Goal: Transaction & Acquisition: Purchase product/service

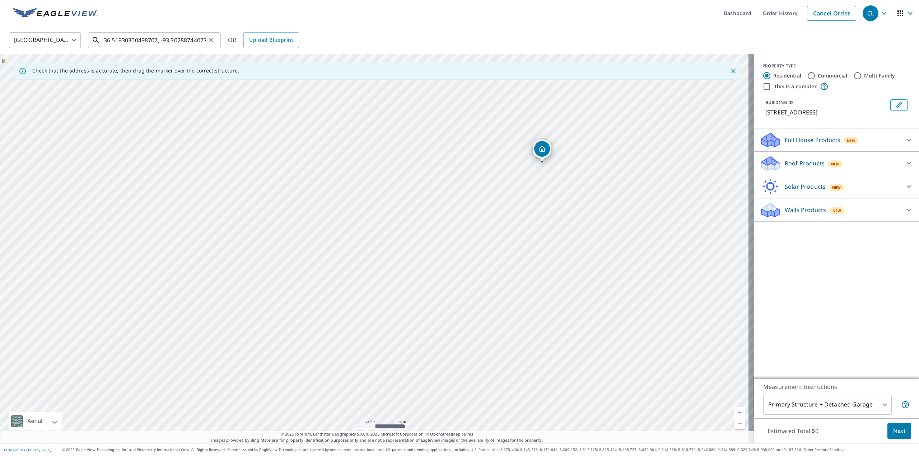
click at [158, 36] on input "36.51930300498707, -93.30288744077602" at bounding box center [155, 40] width 102 height 20
click at [137, 39] on input "36.51930300498707, -93.30288744077602" at bounding box center [155, 40] width 102 height 20
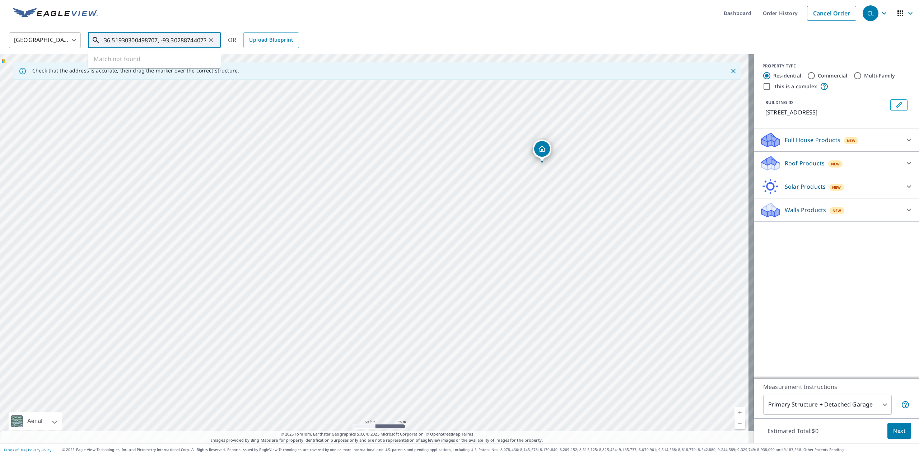
click at [137, 39] on input "36.51930300498707, -93.30288744077602" at bounding box center [155, 40] width 102 height 20
paste input "[STREET_ADDRESS]"
click at [153, 61] on span "[STREET_ADDRESS]" at bounding box center [158, 61] width 113 height 9
type input "[STREET_ADDRESS]"
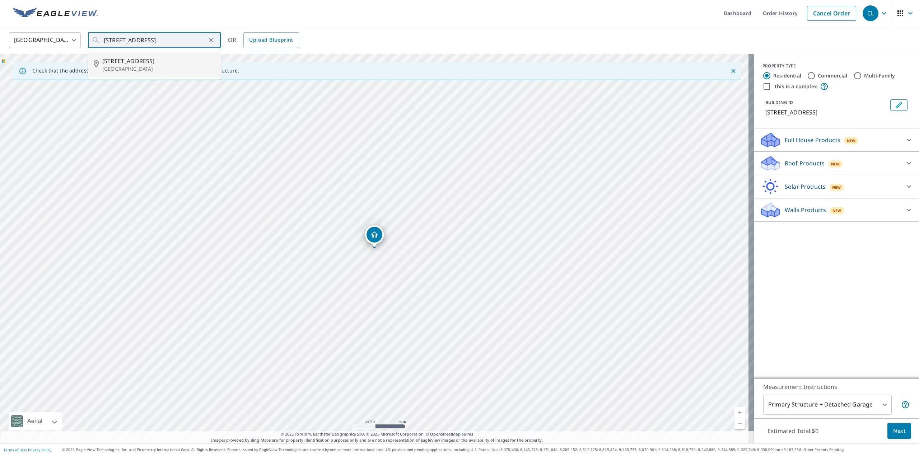
scroll to position [0, 0]
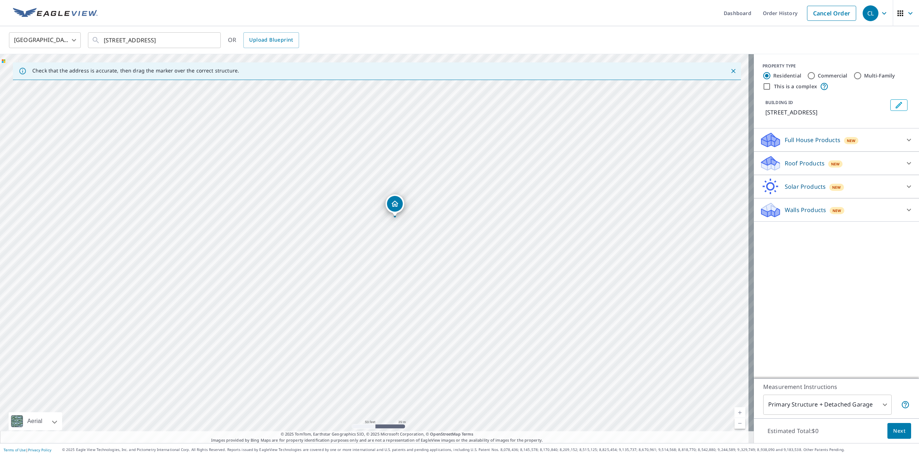
drag, startPoint x: 487, startPoint y: 196, endPoint x: 390, endPoint y: 364, distance: 194.5
click at [390, 364] on div "[STREET_ADDRESS]" at bounding box center [377, 248] width 754 height 389
drag, startPoint x: 445, startPoint y: 360, endPoint x: 456, endPoint y: 303, distance: 58.2
click at [456, 303] on div "[STREET_ADDRESS]" at bounding box center [377, 248] width 754 height 389
drag, startPoint x: 483, startPoint y: 320, endPoint x: 450, endPoint y: 177, distance: 147.3
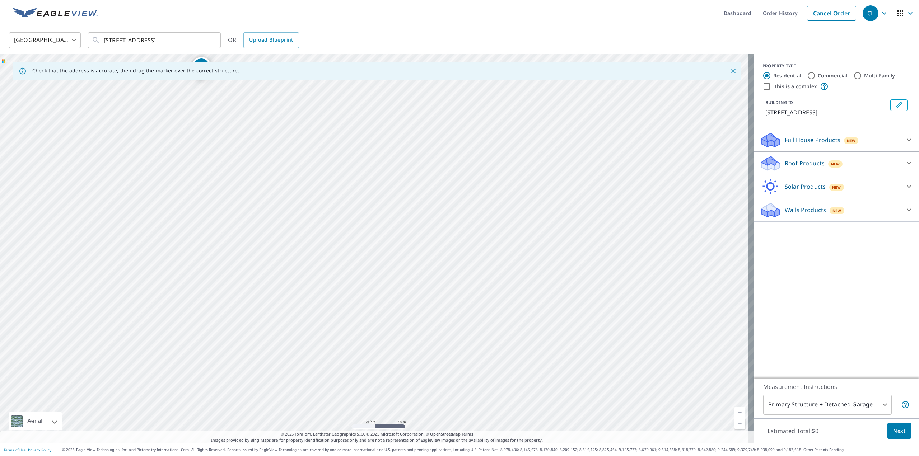
click at [450, 177] on div "[STREET_ADDRESS]" at bounding box center [377, 248] width 754 height 389
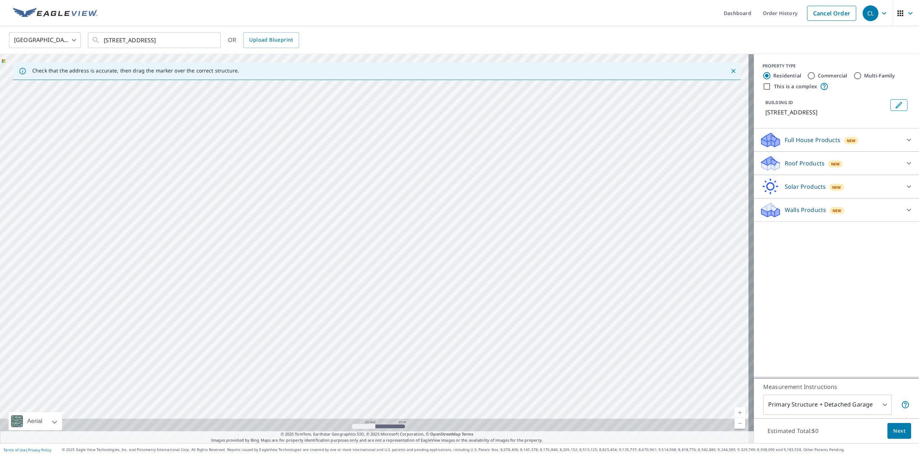
drag, startPoint x: 477, startPoint y: 311, endPoint x: 471, endPoint y: 139, distance: 172.0
click at [469, 136] on div "[STREET_ADDRESS]" at bounding box center [377, 248] width 754 height 389
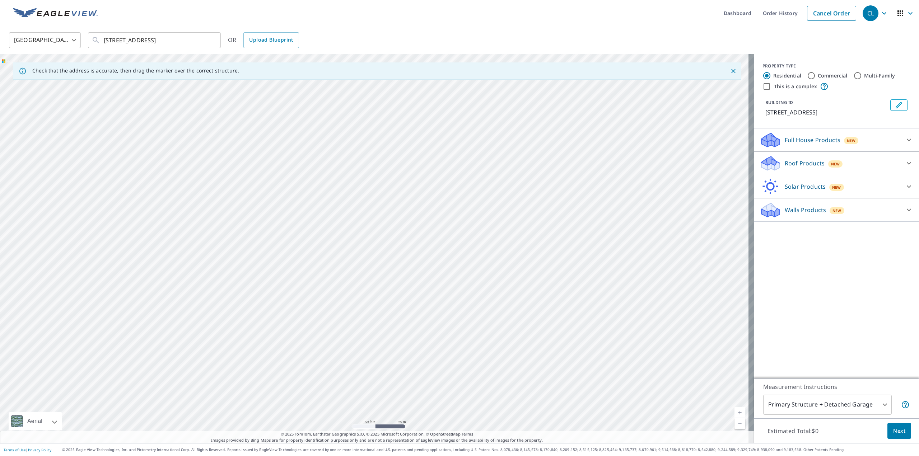
drag, startPoint x: 472, startPoint y: 304, endPoint x: 476, endPoint y: 162, distance: 141.4
click at [476, 162] on div "[STREET_ADDRESS]" at bounding box center [377, 248] width 754 height 389
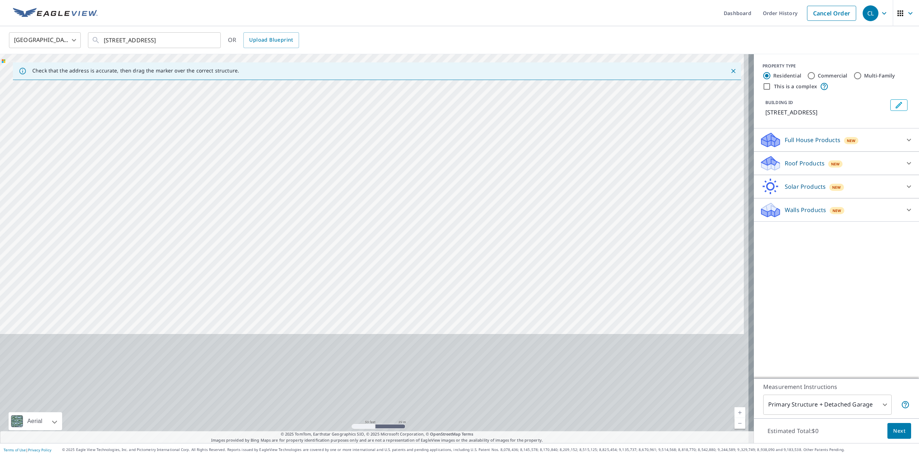
drag, startPoint x: 499, startPoint y: 306, endPoint x: 493, endPoint y: 193, distance: 113.5
click at [491, 179] on div "[STREET_ADDRESS]" at bounding box center [377, 248] width 754 height 389
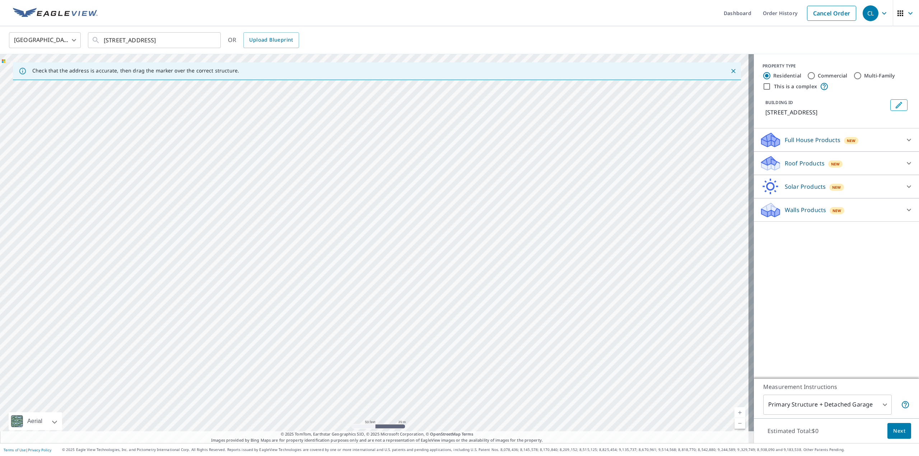
drag, startPoint x: 557, startPoint y: 334, endPoint x: 484, endPoint y: 196, distance: 156.2
click at [486, 198] on div "[STREET_ADDRESS]" at bounding box center [377, 248] width 754 height 389
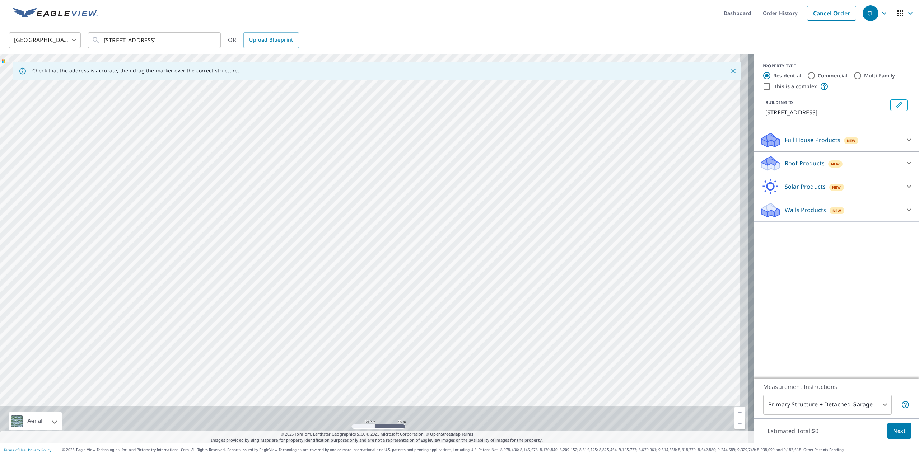
drag, startPoint x: 526, startPoint y: 288, endPoint x: 511, endPoint y: 204, distance: 85.0
click at [511, 204] on div "[STREET_ADDRESS]" at bounding box center [377, 248] width 754 height 389
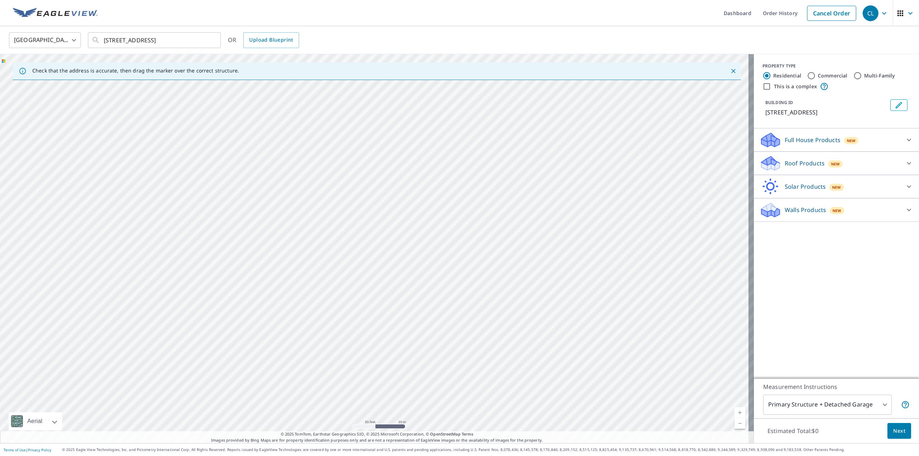
drag, startPoint x: 529, startPoint y: 265, endPoint x: 526, endPoint y: 228, distance: 37.7
click at [519, 208] on div "[STREET_ADDRESS]" at bounding box center [377, 248] width 754 height 389
drag, startPoint x: 547, startPoint y: 393, endPoint x: 537, endPoint y: 249, distance: 143.5
click at [535, 253] on div "[STREET_ADDRESS]" at bounding box center [377, 248] width 754 height 389
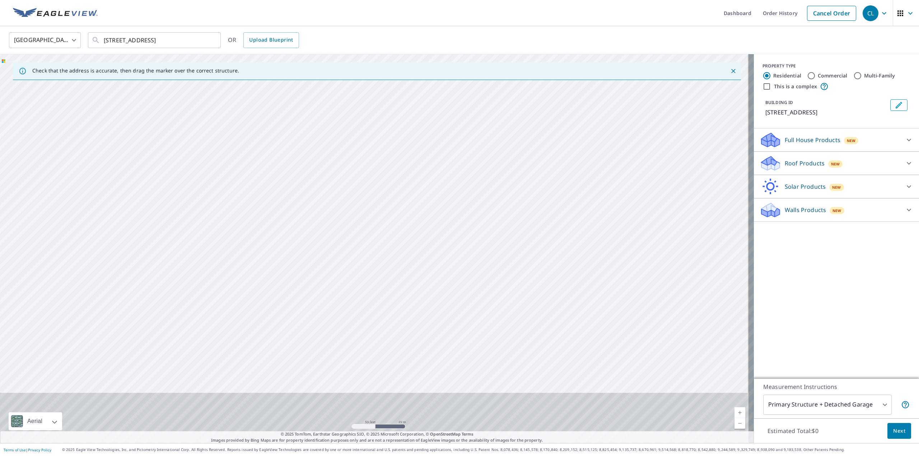
drag, startPoint x: 524, startPoint y: 395, endPoint x: 536, endPoint y: 234, distance: 161.9
click at [536, 234] on div "[STREET_ADDRESS]" at bounding box center [377, 248] width 754 height 389
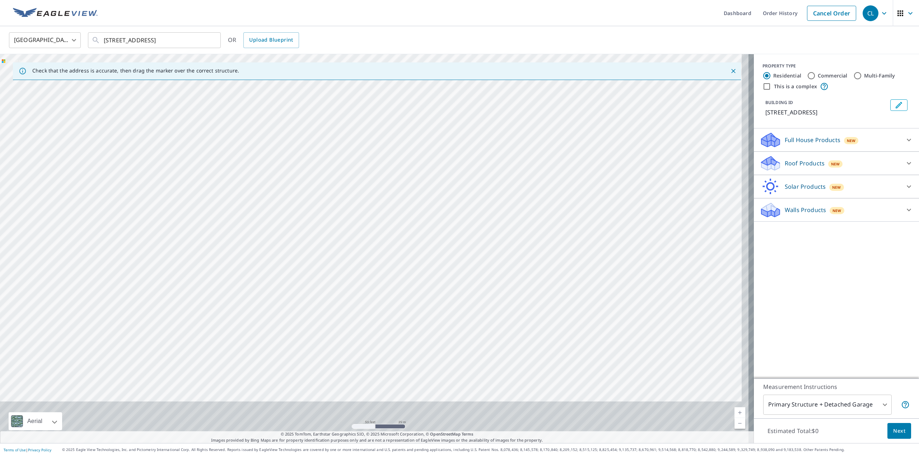
drag, startPoint x: 565, startPoint y: 282, endPoint x: 552, endPoint y: 199, distance: 83.5
click at [553, 204] on div "[STREET_ADDRESS]" at bounding box center [377, 248] width 754 height 389
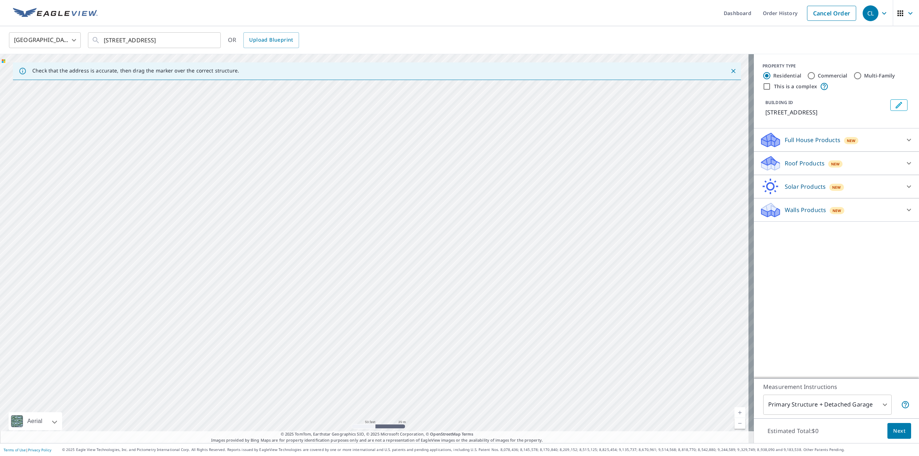
drag, startPoint x: 531, startPoint y: 352, endPoint x: 514, endPoint y: 165, distance: 188.1
click at [514, 171] on div "[STREET_ADDRESS]" at bounding box center [377, 248] width 754 height 389
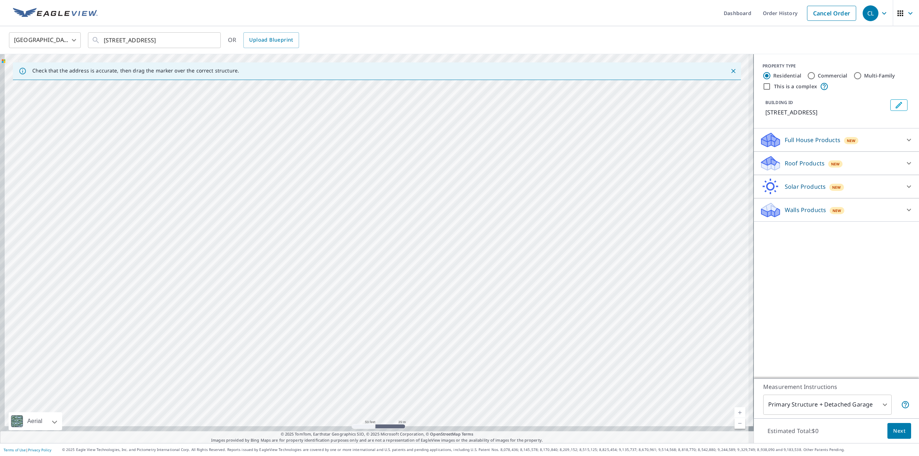
drag, startPoint x: 505, startPoint y: 320, endPoint x: 531, endPoint y: 222, distance: 101.7
click at [530, 223] on div "[STREET_ADDRESS]" at bounding box center [377, 248] width 754 height 389
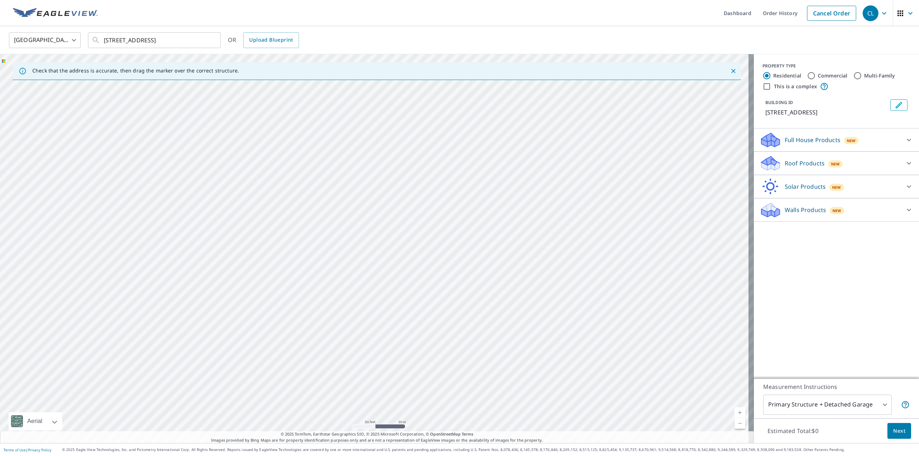
drag, startPoint x: 516, startPoint y: 278, endPoint x: 536, endPoint y: 278, distance: 20.1
click at [536, 278] on div "[STREET_ADDRESS]" at bounding box center [377, 248] width 754 height 389
click at [351, 218] on div "[STREET_ADDRESS]" at bounding box center [377, 248] width 754 height 389
click at [762, 86] on input "This is a complex" at bounding box center [766, 86] width 9 height 9
checkbox input "true"
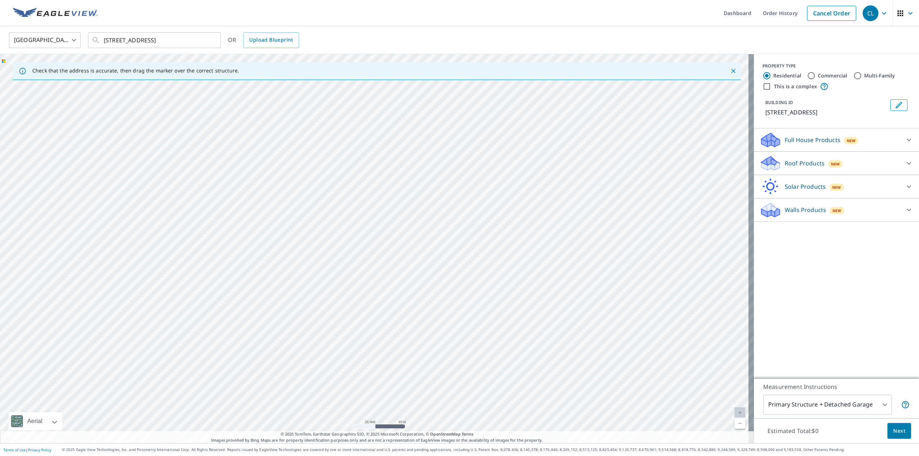
radio input "false"
radio input "true"
type input "4"
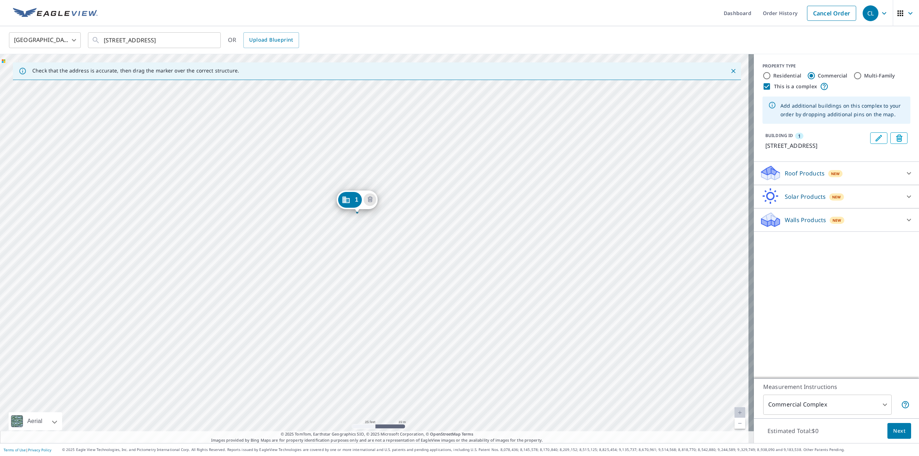
drag, startPoint x: 372, startPoint y: 233, endPoint x: 356, endPoint y: 198, distance: 38.7
click at [874, 139] on icon "Edit building 1" at bounding box center [878, 138] width 9 height 9
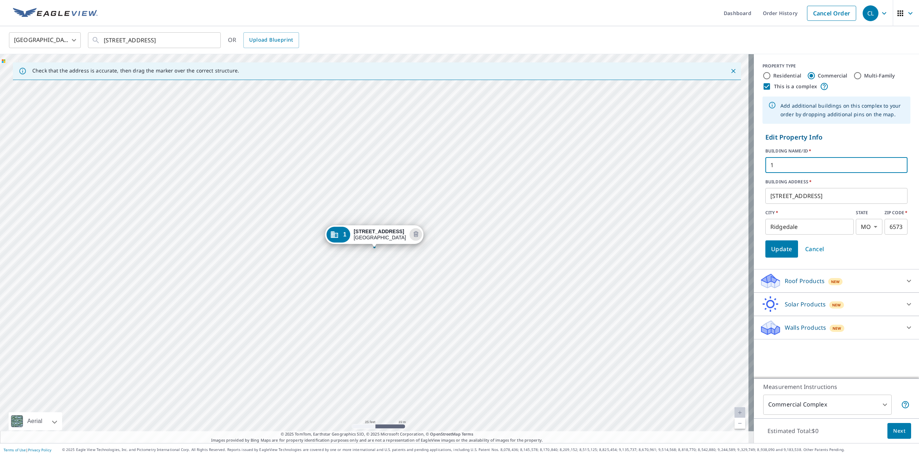
drag, startPoint x: 779, startPoint y: 165, endPoint x: 749, endPoint y: 168, distance: 30.2
click at [754, 168] on div "Edit Property Info BUILDING NAME/ID   * 1 ​ BUILDING ADDRESS   * [STREET_ADDRES…" at bounding box center [836, 195] width 165 height 131
type input "113 Osage Buffalo Bar Restaurant"
drag, startPoint x: 484, startPoint y: 313, endPoint x: 471, endPoint y: 271, distance: 43.7
click at [471, 271] on div "1 [STREET_ADDRESS]" at bounding box center [377, 248] width 754 height 389
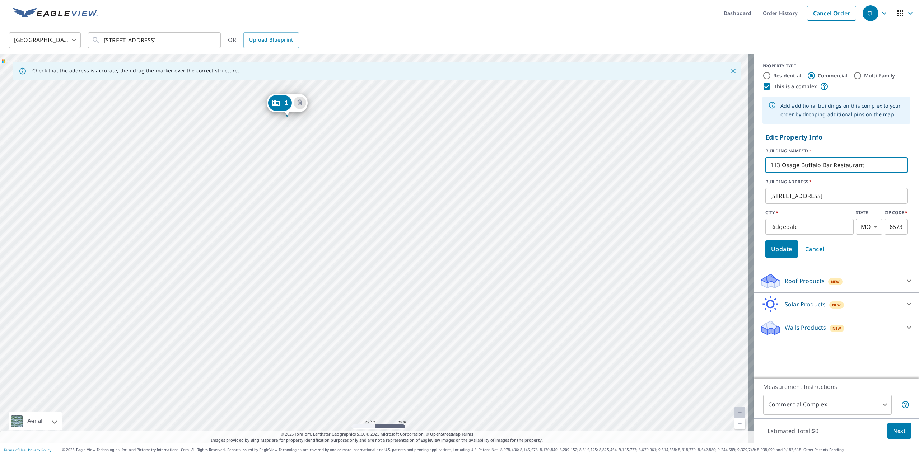
drag, startPoint x: 500, startPoint y: 263, endPoint x: 430, endPoint y: 184, distance: 106.5
click at [430, 184] on div "1 [STREET_ADDRESS]" at bounding box center [377, 248] width 754 height 389
click at [433, 239] on div "1 [STREET_ADDRESS]" at bounding box center [377, 248] width 754 height 389
click at [436, 244] on div "1 [STREET_ADDRESS]" at bounding box center [377, 248] width 754 height 389
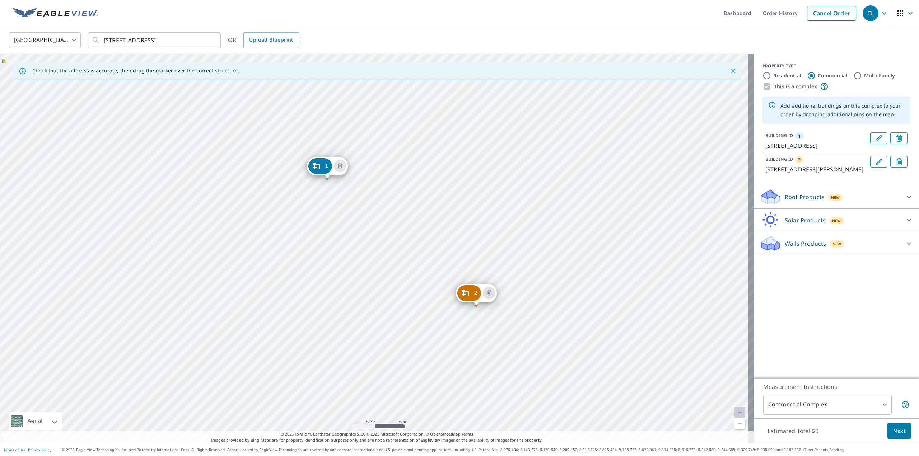
drag, startPoint x: 572, startPoint y: 381, endPoint x: 522, endPoint y: 311, distance: 85.9
click at [523, 311] on div "2 [STREET_ADDRESS][PERSON_NAME] 1 [STREET_ADDRESS]" at bounding box center [377, 248] width 754 height 389
drag, startPoint x: 368, startPoint y: 287, endPoint x: 349, endPoint y: 286, distance: 19.0
click at [349, 286] on div "2 [STREET_ADDRESS][PERSON_NAME] 1 [STREET_ADDRESS]" at bounding box center [377, 248] width 754 height 389
drag, startPoint x: 525, startPoint y: 362, endPoint x: 471, endPoint y: 298, distance: 84.0
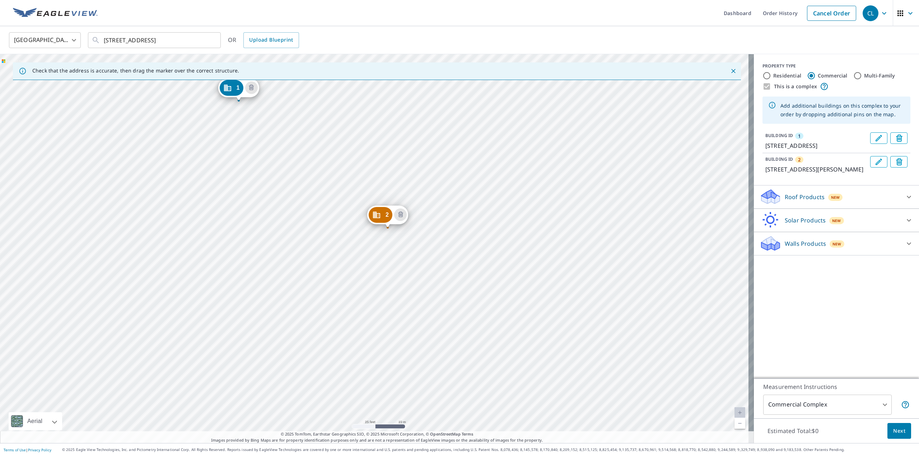
click at [471, 298] on div "2 [STREET_ADDRESS][PERSON_NAME] 1 [STREET_ADDRESS]" at bounding box center [377, 248] width 754 height 389
click at [874, 166] on icon "Edit building 2" at bounding box center [878, 162] width 9 height 9
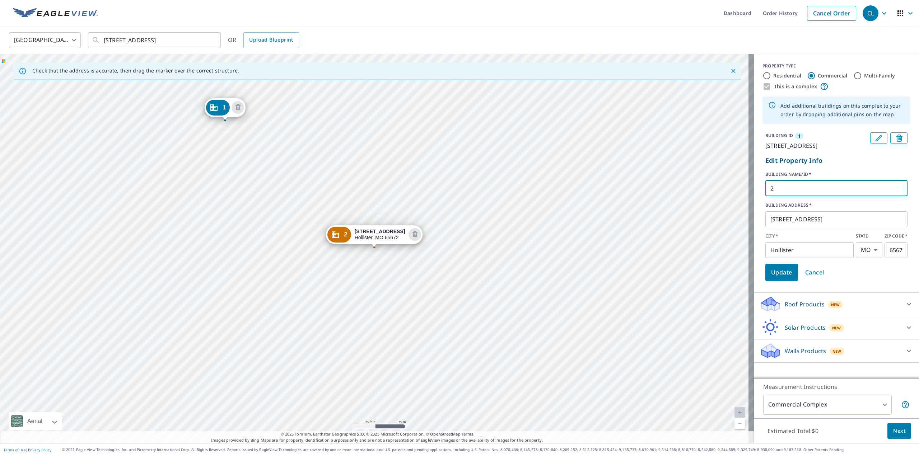
drag, startPoint x: 769, startPoint y: 198, endPoint x: 747, endPoint y: 198, distance: 21.5
click at [748, 198] on div "Check that the address is accurate, then drag the marker over the correct struc…" at bounding box center [459, 248] width 919 height 389
type input "111"
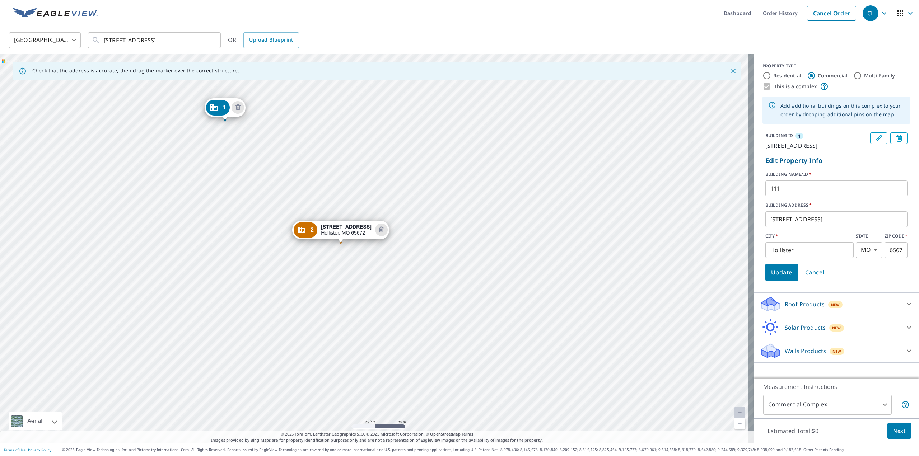
drag, startPoint x: 354, startPoint y: 237, endPoint x: 328, endPoint y: 231, distance: 26.9
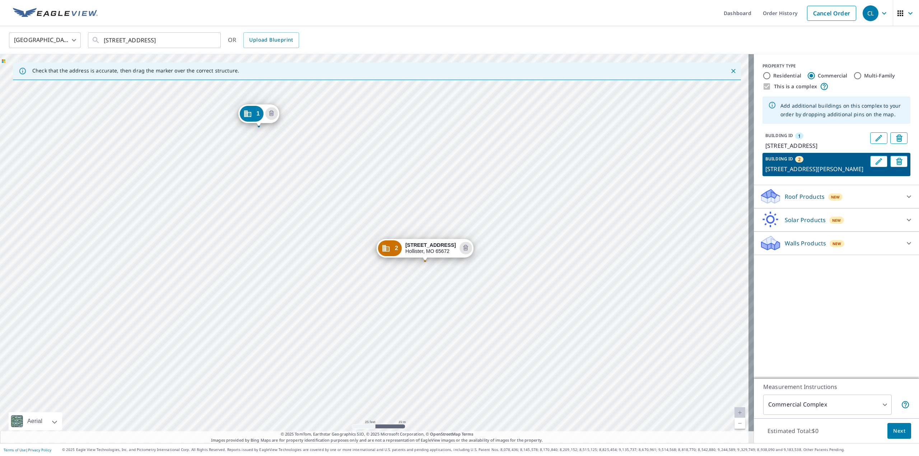
drag, startPoint x: 377, startPoint y: 236, endPoint x: 425, endPoint y: 250, distance: 50.2
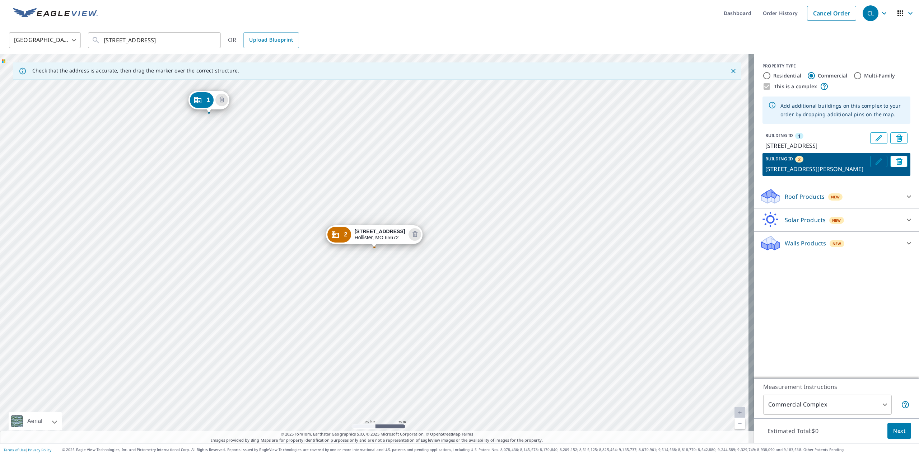
click at [875, 165] on icon "Edit building 2" at bounding box center [878, 161] width 6 height 6
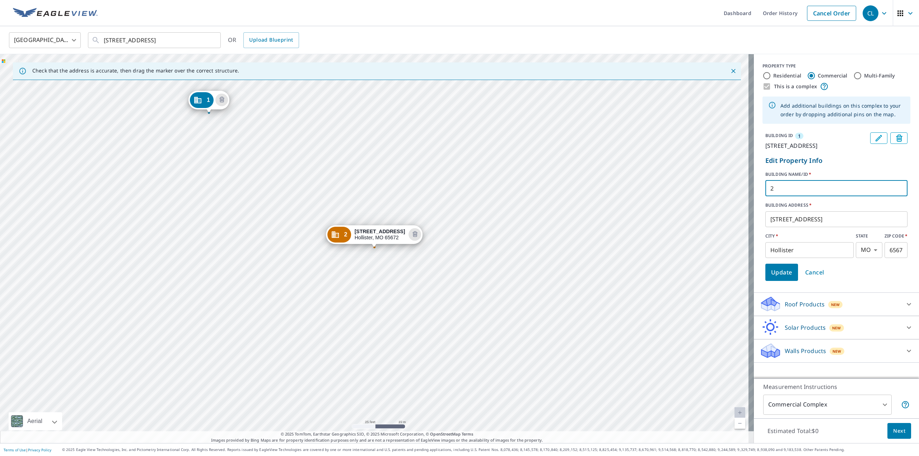
drag, startPoint x: 762, startPoint y: 197, endPoint x: 755, endPoint y: 197, distance: 7.2
click at [756, 197] on div "BUILDING ID 1 [STREET_ADDRESS] Edit Property Info BUILDING NAME/ID   * 2 ​ BUIL…" at bounding box center [836, 207] width 165 height 154
click at [871, 130] on div "BUILDING ID 1 [STREET_ADDRESS]" at bounding box center [836, 141] width 148 height 23
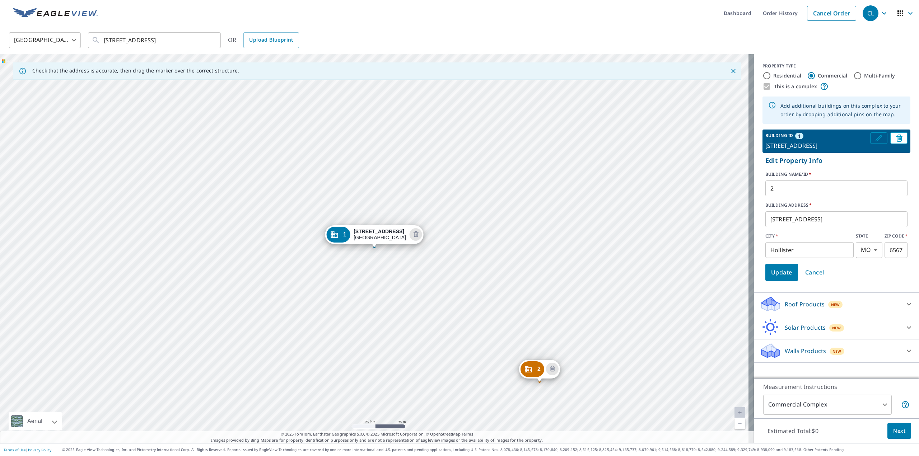
click at [874, 135] on icon "Edit building 1" at bounding box center [878, 138] width 9 height 9
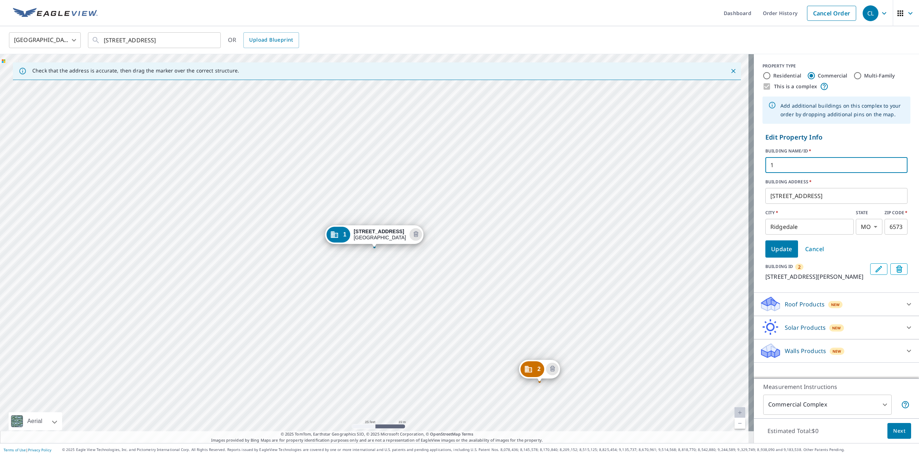
drag, startPoint x: 781, startPoint y: 166, endPoint x: 747, endPoint y: 167, distance: 33.7
click at [747, 167] on div "Check that the address is accurate, then drag the marker over the correct struc…" at bounding box center [459, 248] width 919 height 389
type input "O"
type input "113 Osage Buffalo Bar Restaurant"
click at [779, 252] on span "Update" at bounding box center [781, 249] width 21 height 10
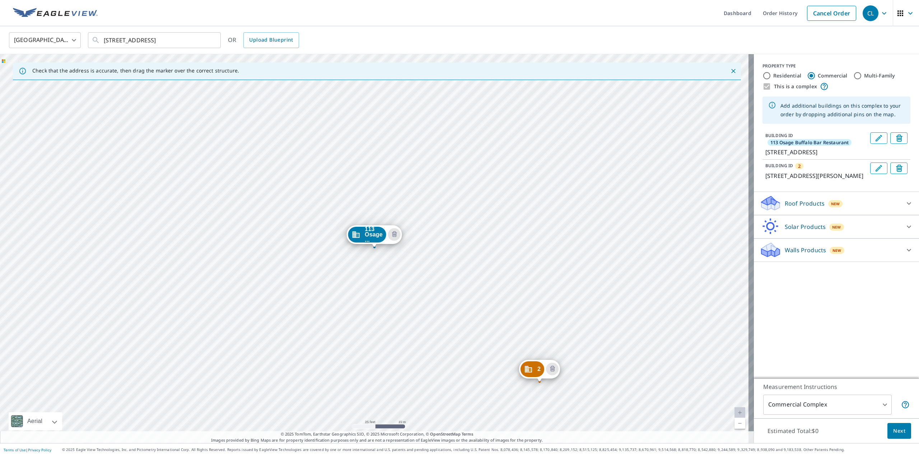
click at [870, 174] on button "Edit building 2" at bounding box center [878, 168] width 17 height 11
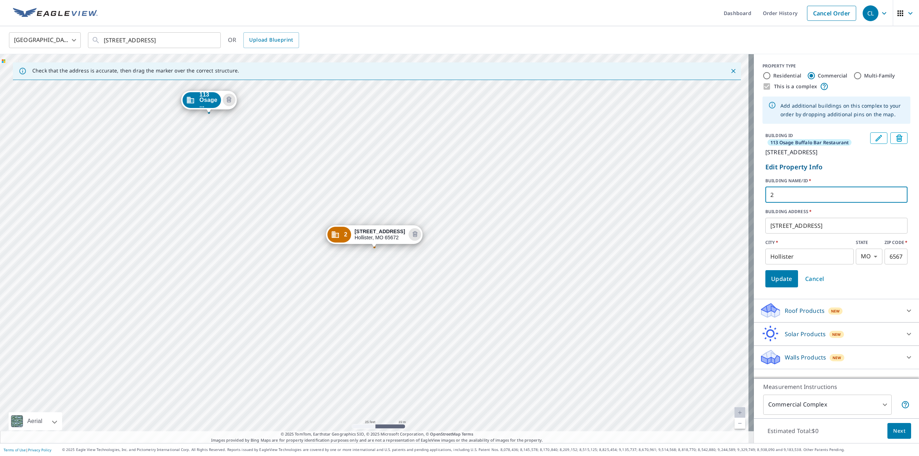
drag, startPoint x: 767, startPoint y: 203, endPoint x: 758, endPoint y: 206, distance: 9.4
click at [762, 205] on form "Edit Property Info BUILDING NAME/ID   * 2 ​ BUILDING ADDRESS   * [STREET_ADDRES…" at bounding box center [836, 224] width 148 height 131
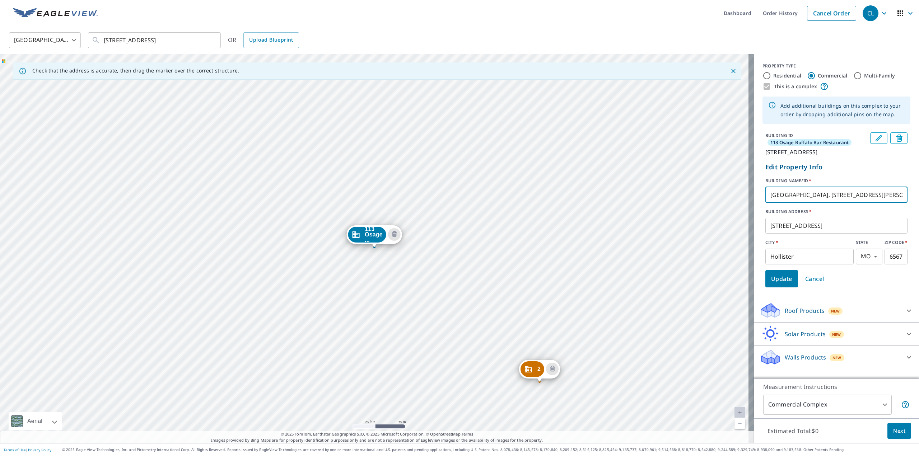
scroll to position [0, 3]
type input "[GEOGRAPHIC_DATA], [STREET_ADDRESS][PERSON_NAME] General Store"
click at [780, 284] on span "Update" at bounding box center [781, 279] width 21 height 10
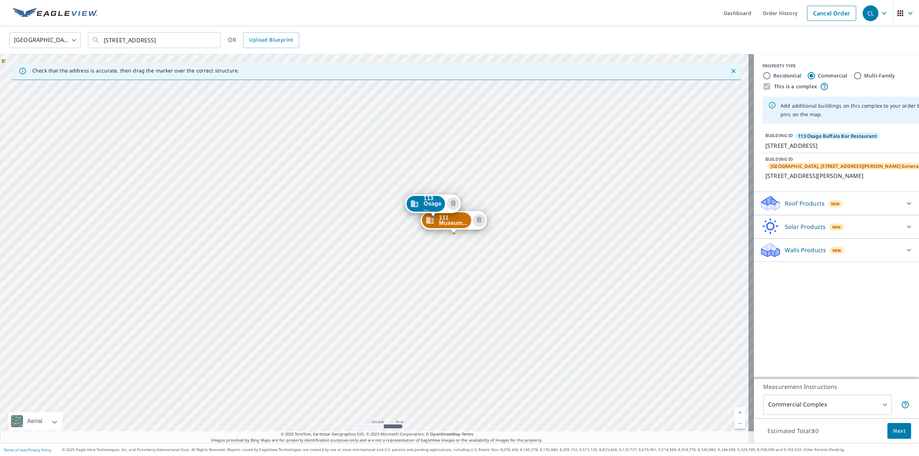
drag, startPoint x: 582, startPoint y: 384, endPoint x: 543, endPoint y: 290, distance: 102.3
click at [543, 290] on div "111 Museum... [STREET_ADDRESS][PERSON_NAME] ... [STREET_ADDRESS]" at bounding box center [377, 248] width 754 height 389
drag, startPoint x: 509, startPoint y: 386, endPoint x: 529, endPoint y: 275, distance: 113.1
click at [529, 275] on div "111 Museum... [STREET_ADDRESS][PERSON_NAME] ... [STREET_ADDRESS]" at bounding box center [377, 248] width 754 height 389
drag, startPoint x: 487, startPoint y: 229, endPoint x: 478, endPoint y: 149, distance: 80.2
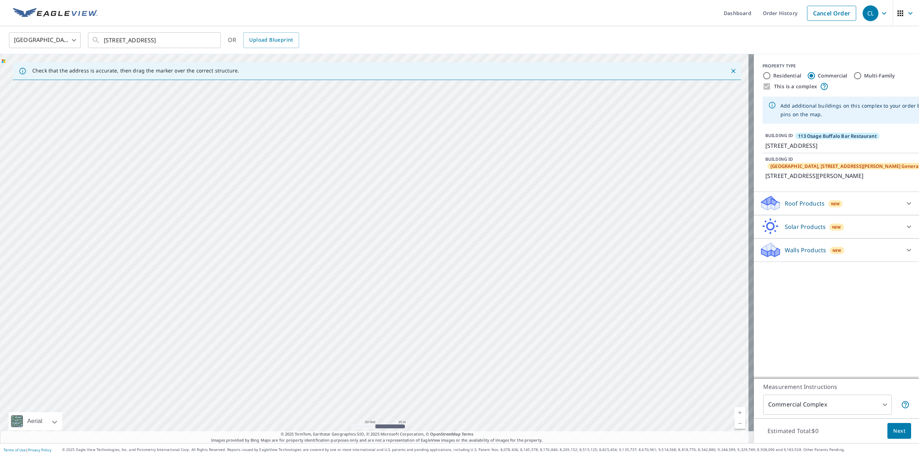
click at [478, 149] on div "111 Museum... [STREET_ADDRESS][PERSON_NAME] ... [STREET_ADDRESS]" at bounding box center [377, 248] width 754 height 389
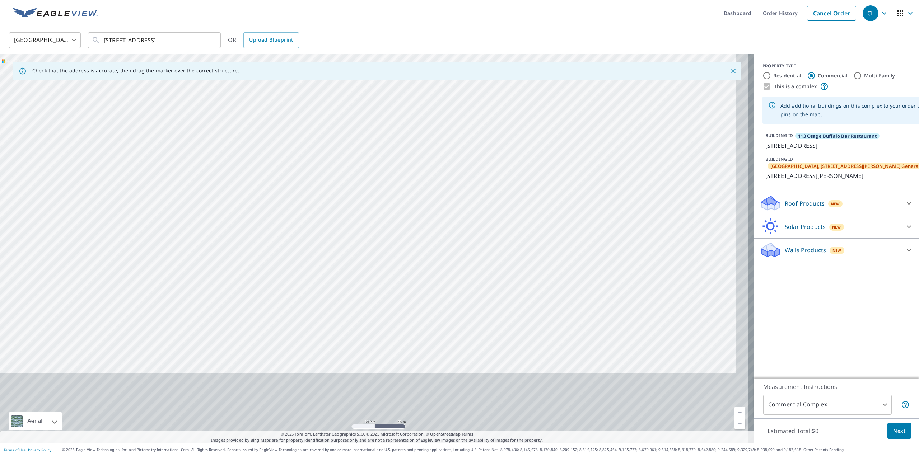
drag, startPoint x: 494, startPoint y: 346, endPoint x: 465, endPoint y: 187, distance: 162.3
click at [465, 187] on div "111 Museum... [STREET_ADDRESS][PERSON_NAME] ... [STREET_ADDRESS]" at bounding box center [377, 248] width 754 height 389
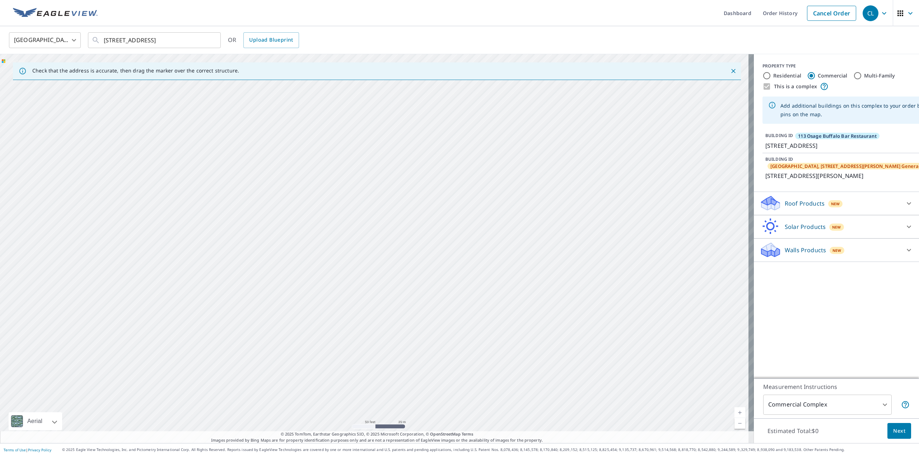
drag, startPoint x: 516, startPoint y: 307, endPoint x: 453, endPoint y: 179, distance: 142.0
click at [453, 180] on div "111 Museum... [STREET_ADDRESS][PERSON_NAME] ... [STREET_ADDRESS]" at bounding box center [377, 248] width 754 height 389
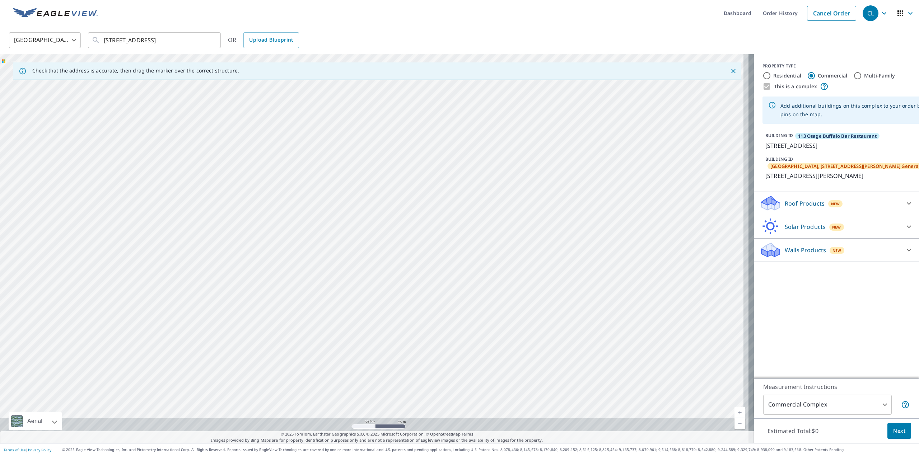
drag, startPoint x: 507, startPoint y: 322, endPoint x: 486, endPoint y: 224, distance: 100.7
click at [486, 224] on div "111 Museum... [STREET_ADDRESS][PERSON_NAME] ... [STREET_ADDRESS]" at bounding box center [377, 248] width 754 height 389
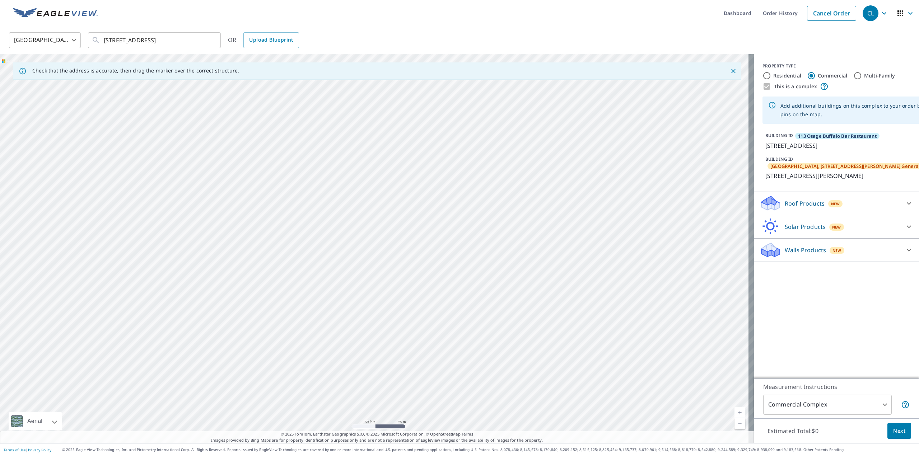
drag, startPoint x: 564, startPoint y: 346, endPoint x: 554, endPoint y: 302, distance: 45.3
click at [554, 302] on div "111 Museum... [STREET_ADDRESS][PERSON_NAME] ... [STREET_ADDRESS]" at bounding box center [377, 248] width 754 height 389
click at [395, 281] on div "111 Museum... [STREET_ADDRESS][PERSON_NAME] ... [STREET_ADDRESS]" at bounding box center [377, 248] width 754 height 389
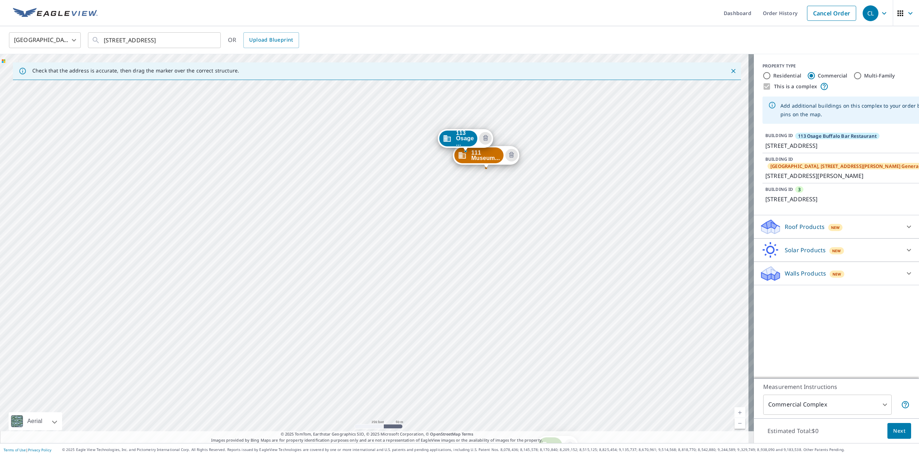
drag, startPoint x: 617, startPoint y: 321, endPoint x: 514, endPoint y: 218, distance: 145.7
click at [515, 218] on div "111 Museum... [STREET_ADDRESS][PERSON_NAME] 3 [STREET_ADDRESS] 113 Osage ... [S…" at bounding box center [377, 248] width 754 height 389
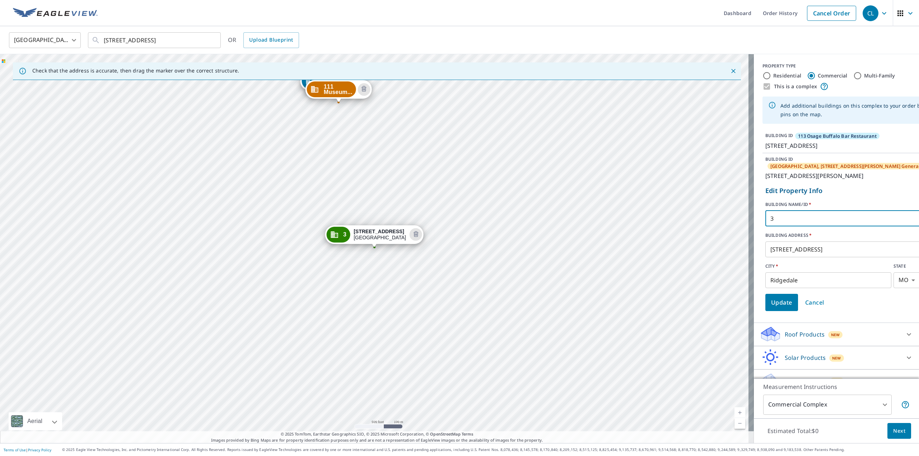
drag, startPoint x: 775, startPoint y: 228, endPoint x: 759, endPoint y: 229, distance: 15.5
click at [762, 229] on form "Edit Property Info BUILDING NAME/ID   * 3 ​ BUILDING ADDRESS   * [STREET_ADDRES…" at bounding box center [872, 248] width 220 height 131
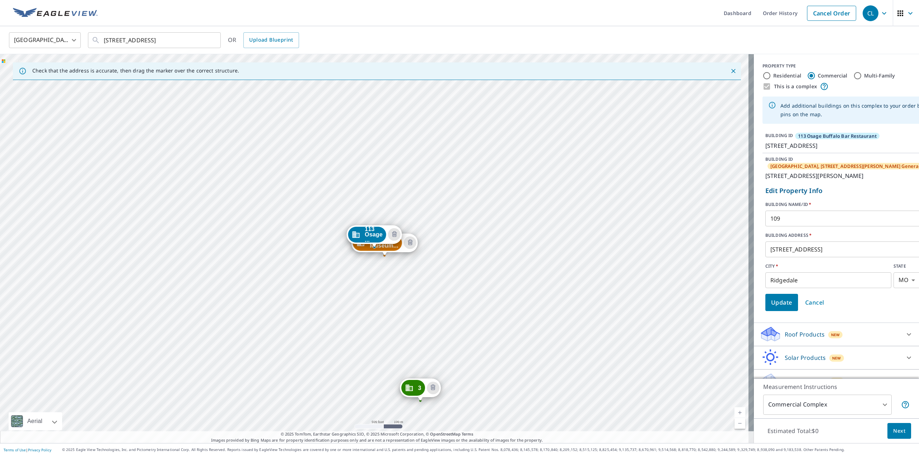
click at [780, 229] on input "109" at bounding box center [872, 218] width 214 height 20
type input "[GEOGRAPHIC_DATA]"
click at [777, 308] on span "Update" at bounding box center [781, 302] width 21 height 10
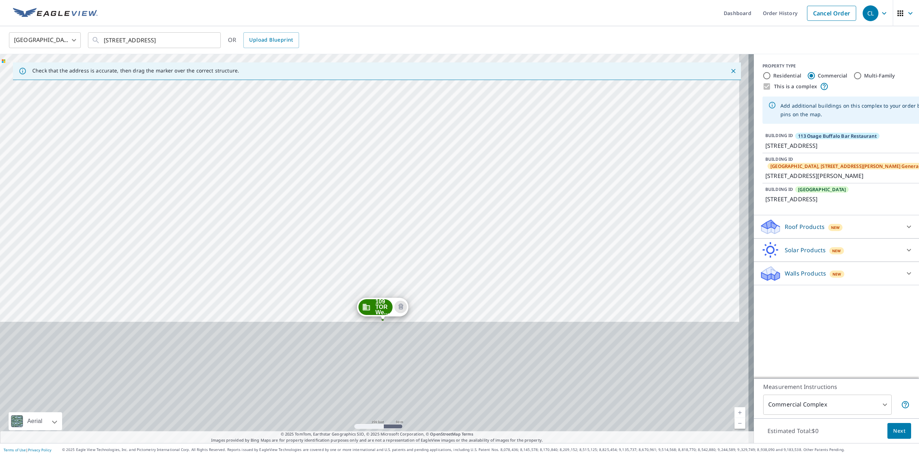
drag, startPoint x: 425, startPoint y: 355, endPoint x: 414, endPoint y: 204, distance: 151.5
click at [414, 204] on div "111 Museum... [STREET_ADDRESS][PERSON_NAME] TOR We... [STREET_ADDRESS] 113 Osag…" at bounding box center [377, 248] width 754 height 389
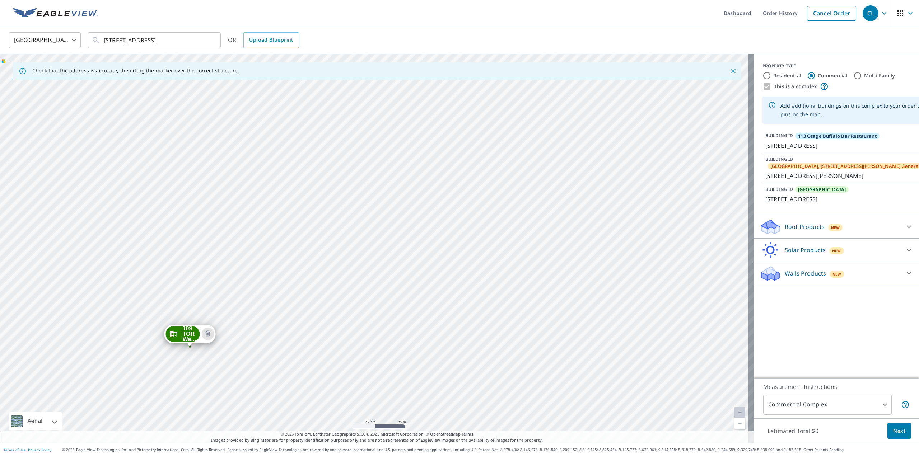
drag, startPoint x: 408, startPoint y: 326, endPoint x: 441, endPoint y: 445, distance: 123.1
click at [441, 445] on div "Dashboard Order History Cancel Order CL [GEOGRAPHIC_DATA] [GEOGRAPHIC_DATA] ​ […" at bounding box center [459, 228] width 919 height 456
click at [606, 416] on div "111 Museum... [STREET_ADDRESS][PERSON_NAME] TOR We... [STREET_ADDRESS] 113 Osag…" at bounding box center [377, 248] width 754 height 389
click at [563, 195] on div "111 Museum... [STREET_ADDRESS][PERSON_NAME] TOR We... [STREET_ADDRESS] 113 Osag…" at bounding box center [377, 248] width 754 height 389
click at [568, 201] on div "111 Museum... [STREET_ADDRESS][PERSON_NAME] TOR We... [STREET_ADDRESS] 113 Osag…" at bounding box center [377, 248] width 754 height 389
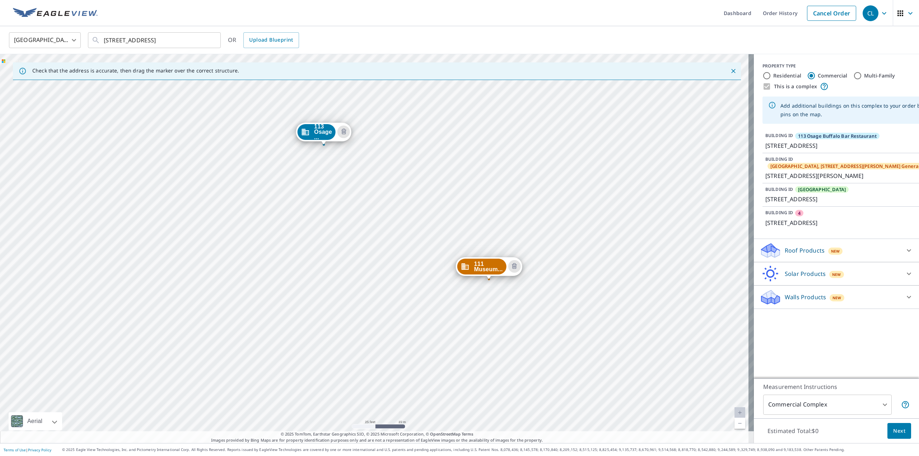
drag, startPoint x: 635, startPoint y: 384, endPoint x: 567, endPoint y: 267, distance: 135.2
click at [568, 267] on div "111 Museum... [STREET_ADDRESS][PERSON_NAME] TOR We... [STREET_ADDRESS] [GEOGRAP…" at bounding box center [377, 248] width 754 height 389
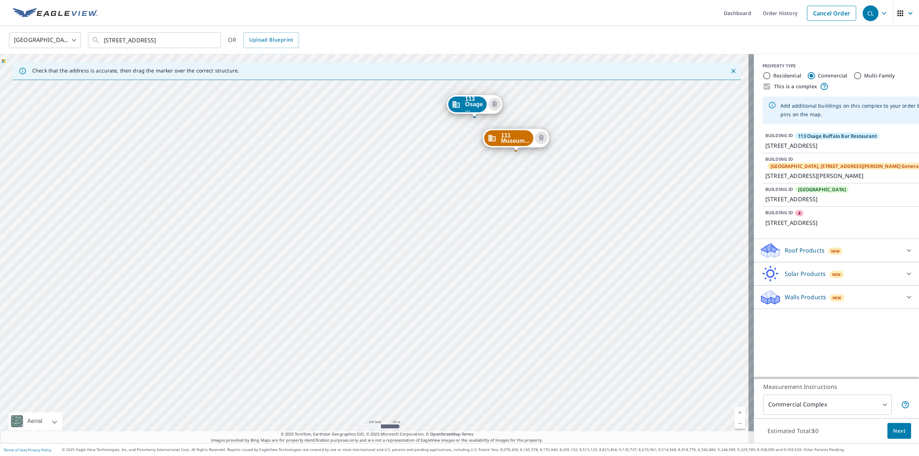
drag, startPoint x: 582, startPoint y: 334, endPoint x: 536, endPoint y: 162, distance: 177.9
click at [536, 163] on div "111 Museum... [STREET_ADDRESS][PERSON_NAME] TOR We... [STREET_ADDRESS] [GEOGRAP…" at bounding box center [377, 248] width 754 height 389
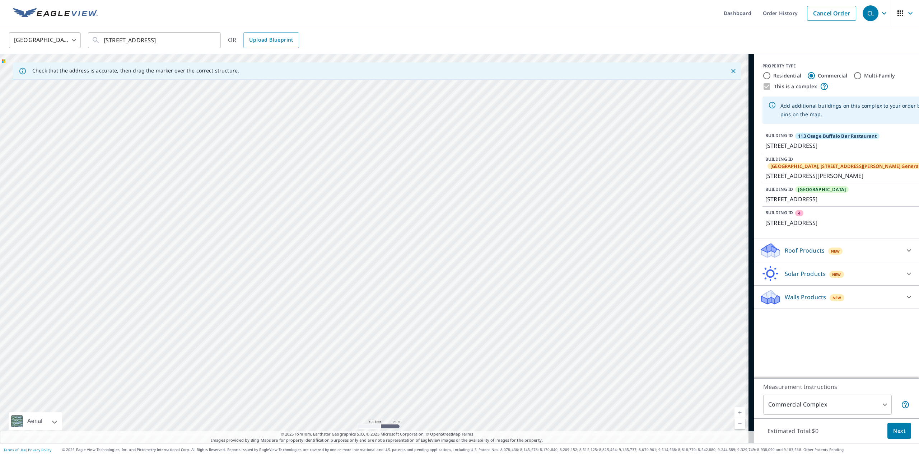
drag, startPoint x: 587, startPoint y: 351, endPoint x: 477, endPoint y: 224, distance: 167.4
click at [471, 218] on div "111 Museum... [STREET_ADDRESS][PERSON_NAME] TOR We... [STREET_ADDRESS] [GEOGRAP…" at bounding box center [377, 248] width 754 height 389
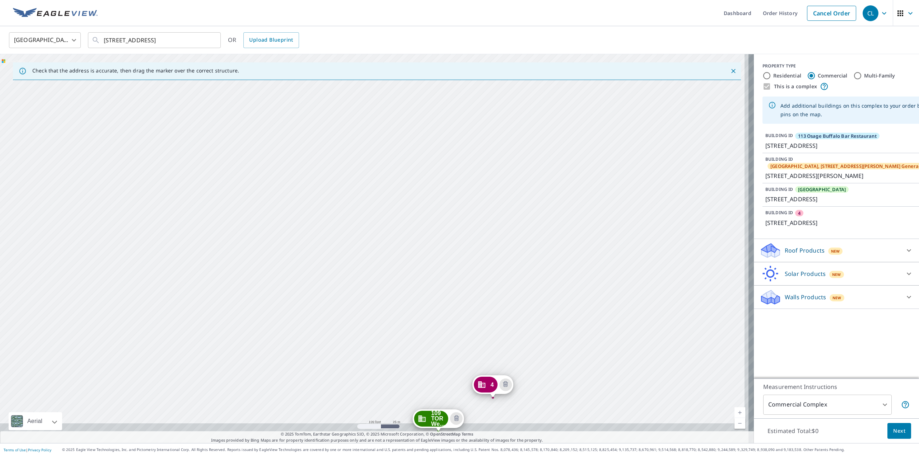
drag, startPoint x: 554, startPoint y: 363, endPoint x: 456, endPoint y: 183, distance: 204.1
click at [456, 183] on div "111 Museum... [STREET_ADDRESS][PERSON_NAME] TOR We... [STREET_ADDRESS] [GEOGRAP…" at bounding box center [377, 248] width 754 height 389
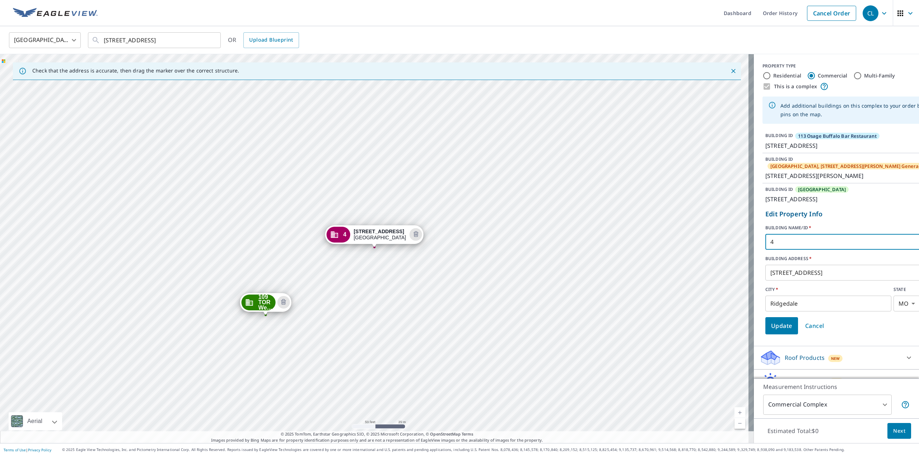
drag, startPoint x: 782, startPoint y: 259, endPoint x: 735, endPoint y: 263, distance: 47.9
click at [734, 263] on div "Check that the address is accurate, then drag the marker over the correct struc…" at bounding box center [459, 248] width 919 height 389
type input "110 TOR Cart Barn"
click at [779, 331] on span "Update" at bounding box center [781, 326] width 21 height 10
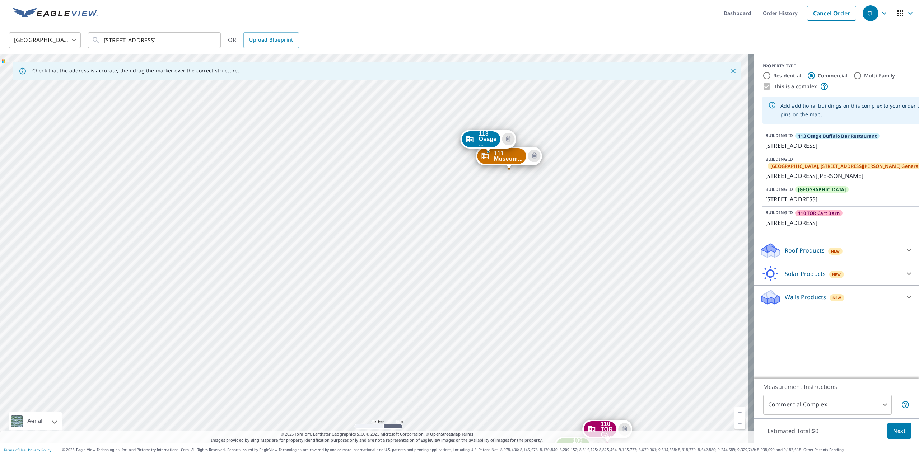
drag, startPoint x: 559, startPoint y: 326, endPoint x: 534, endPoint y: 206, distance: 123.2
click at [534, 206] on div "111 Museum... [STREET_ADDRESS][PERSON_NAME] TOR We... [STREET_ADDRESS] 110 TOR …" at bounding box center [377, 248] width 754 height 389
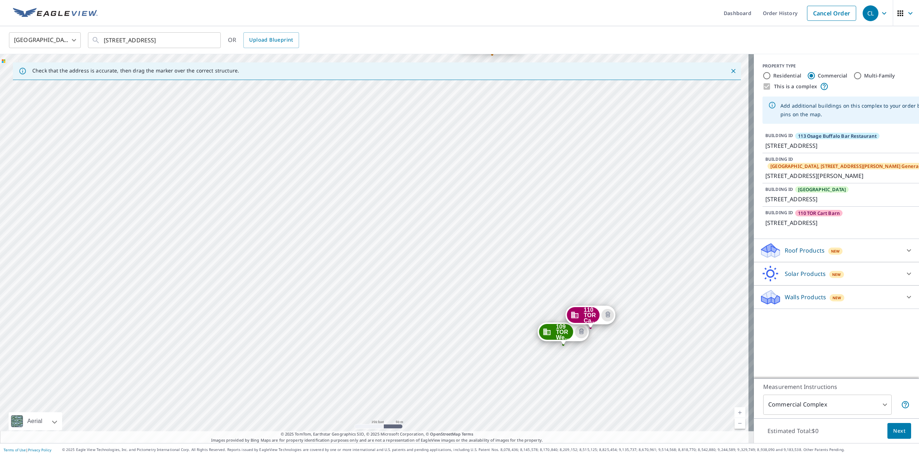
drag, startPoint x: 539, startPoint y: 323, endPoint x: 523, endPoint y: 210, distance: 113.8
click at [523, 210] on div "111 Museum... [STREET_ADDRESS][PERSON_NAME] TOR We... [STREET_ADDRESS] 110 TOR …" at bounding box center [377, 248] width 754 height 389
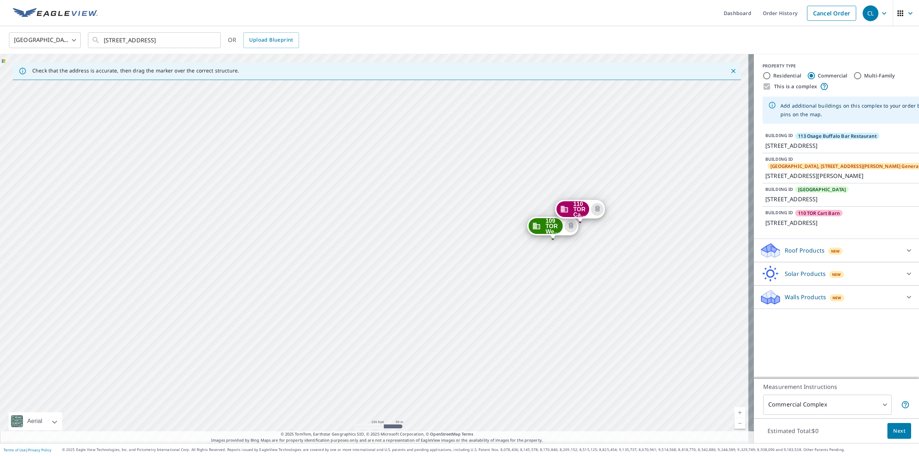
drag, startPoint x: 483, startPoint y: 347, endPoint x: 471, endPoint y: 228, distance: 120.1
click at [471, 228] on div "111 Museum... [STREET_ADDRESS][PERSON_NAME] TOR We... [STREET_ADDRESS] 110 TOR …" at bounding box center [377, 248] width 754 height 389
drag, startPoint x: 486, startPoint y: 357, endPoint x: 487, endPoint y: 337, distance: 20.8
click at [487, 337] on div "111 Museum... [STREET_ADDRESS][PERSON_NAME] TOR We... [STREET_ADDRESS] 110 TOR …" at bounding box center [377, 248] width 754 height 389
click at [498, 348] on div "111 Museum... [STREET_ADDRESS][PERSON_NAME] TOR We... [STREET_ADDRESS] 110 TOR …" at bounding box center [377, 248] width 754 height 389
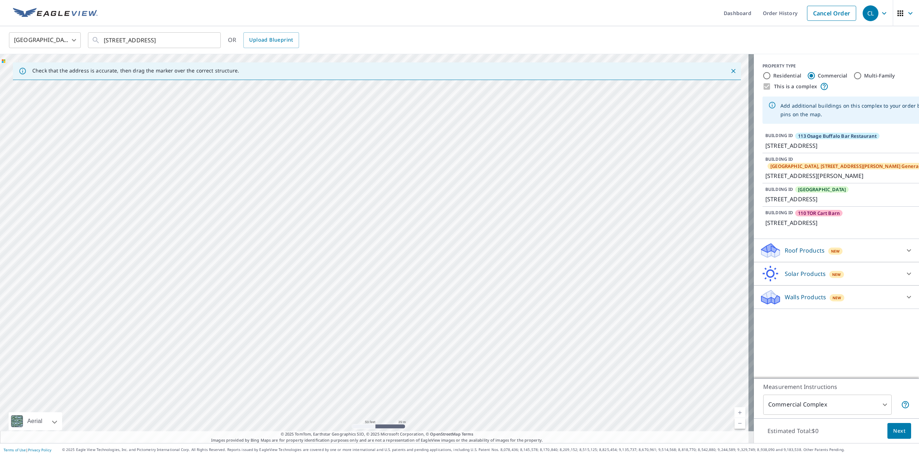
click at [499, 350] on div "111 Museum... [STREET_ADDRESS][PERSON_NAME] TOR We... [STREET_ADDRESS] 110 TOR …" at bounding box center [377, 248] width 754 height 389
drag, startPoint x: 607, startPoint y: 370, endPoint x: 617, endPoint y: 136, distance: 233.8
click at [612, 145] on div "111 Museum... [STREET_ADDRESS][PERSON_NAME] TOR We... [STREET_ADDRESS] 110 TOR …" at bounding box center [377, 248] width 754 height 389
drag, startPoint x: 588, startPoint y: 319, endPoint x: 627, endPoint y: 80, distance: 242.6
click at [627, 80] on div "Check that the address is accurate, then drag the marker over the correct struc…" at bounding box center [377, 248] width 754 height 389
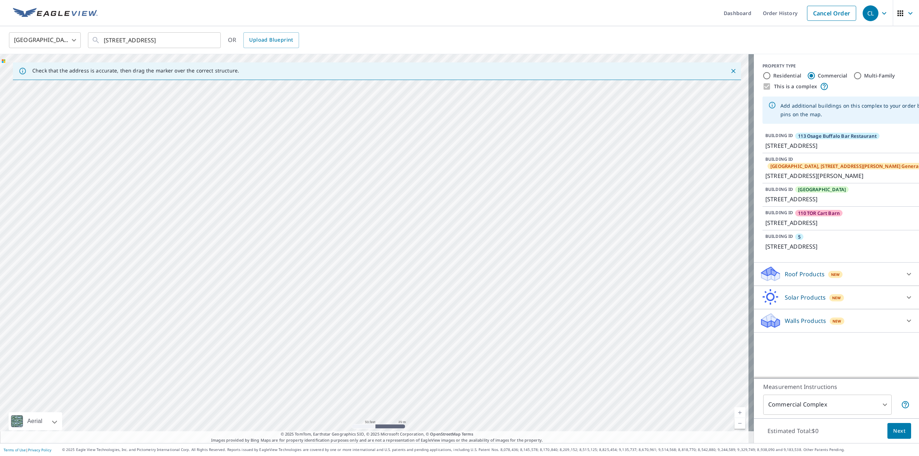
drag, startPoint x: 565, startPoint y: 330, endPoint x: 589, endPoint y: 120, distance: 211.3
click at [589, 125] on div "111 Museum... [STREET_ADDRESS][PERSON_NAME] TOR We... [STREET_ADDRESS] 110 TOR …" at bounding box center [377, 248] width 754 height 389
drag, startPoint x: 556, startPoint y: 362, endPoint x: 620, endPoint y: 85, distance: 285.2
click at [619, 91] on div "111 Museum... [STREET_ADDRESS][PERSON_NAME] TOR We... [STREET_ADDRESS] 110 TOR …" at bounding box center [377, 248] width 754 height 389
drag, startPoint x: 548, startPoint y: 323, endPoint x: 527, endPoint y: 152, distance: 172.1
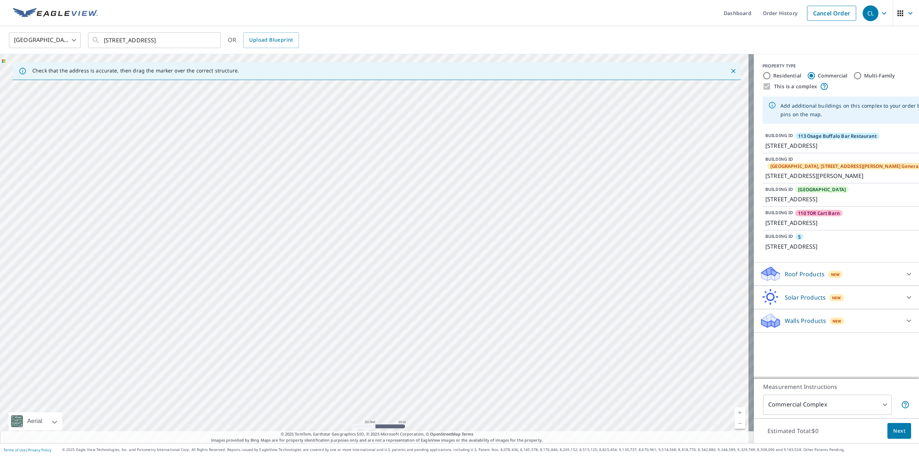
click at [528, 153] on div "111 Museum... [STREET_ADDRESS][PERSON_NAME] TOR We... [STREET_ADDRESS] 110 TOR …" at bounding box center [377, 248] width 754 height 389
drag, startPoint x: 534, startPoint y: 329, endPoint x: 343, endPoint y: 109, distance: 291.2
click at [342, 109] on div "111 Museum... [STREET_ADDRESS][PERSON_NAME] TOR We... [STREET_ADDRESS] 110 TOR …" at bounding box center [377, 248] width 754 height 389
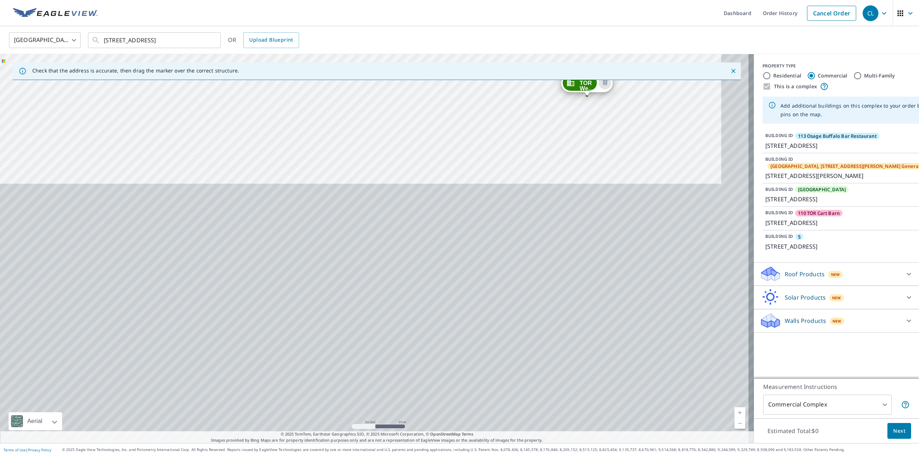
drag, startPoint x: 489, startPoint y: 279, endPoint x: 446, endPoint y: 89, distance: 194.2
click at [449, 62] on div "Check that the address is accurate, then drag the marker over the correct struc…" at bounding box center [377, 248] width 754 height 389
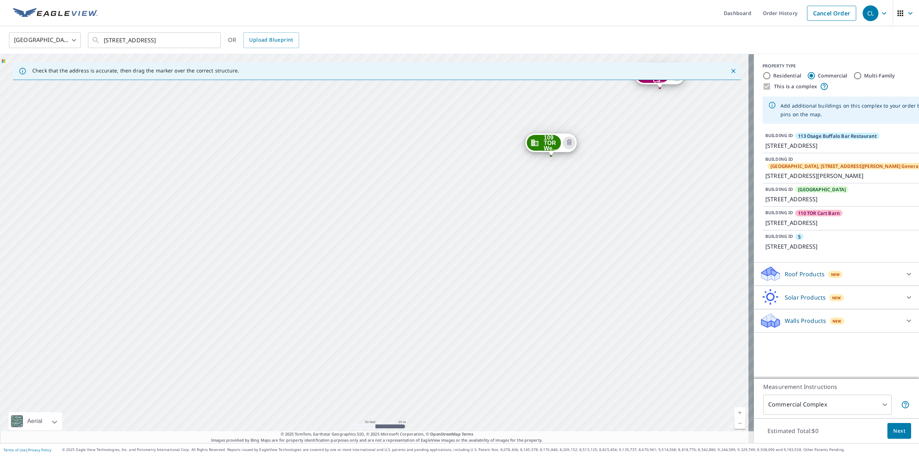
drag, startPoint x: 439, startPoint y: 312, endPoint x: 418, endPoint y: 102, distance: 211.0
click at [417, 118] on div "111 Museum... [STREET_ADDRESS][PERSON_NAME] TOR We... [STREET_ADDRESS] 110 TOR …" at bounding box center [377, 248] width 754 height 389
drag, startPoint x: 433, startPoint y: 399, endPoint x: 468, endPoint y: 92, distance: 309.5
click at [469, 113] on div "111 Museum... [STREET_ADDRESS][PERSON_NAME] TOR We... [STREET_ADDRESS] 110 TOR …" at bounding box center [377, 248] width 754 height 389
drag, startPoint x: 448, startPoint y: 375, endPoint x: 496, endPoint y: 141, distance: 238.6
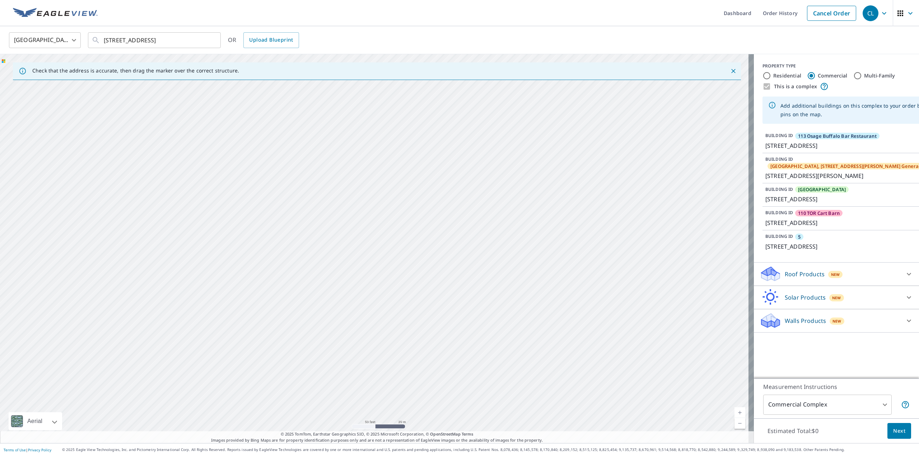
click at [496, 141] on div "111 Museum... [STREET_ADDRESS][PERSON_NAME] TOR We... [STREET_ADDRESS] 110 TOR …" at bounding box center [377, 248] width 754 height 389
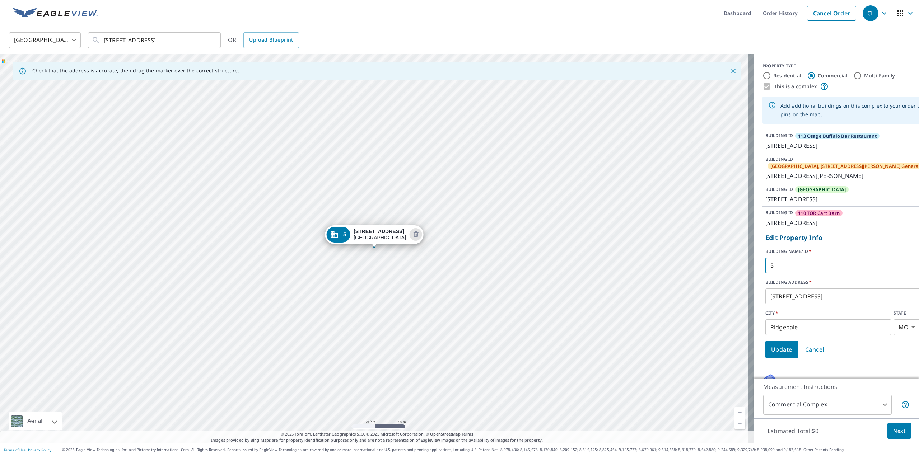
drag, startPoint x: 783, startPoint y: 283, endPoint x: 739, endPoint y: 282, distance: 44.9
click at [739, 282] on div "Check that the address is accurate, then drag the marker over the correct struc…" at bounding box center [459, 248] width 919 height 389
click at [774, 276] on input "109 TPR G" at bounding box center [872, 266] width 214 height 20
click at [776, 276] on input "109(2) TPR G" at bounding box center [872, 266] width 214 height 20
drag, startPoint x: 800, startPoint y: 282, endPoint x: 787, endPoint y: 281, distance: 13.3
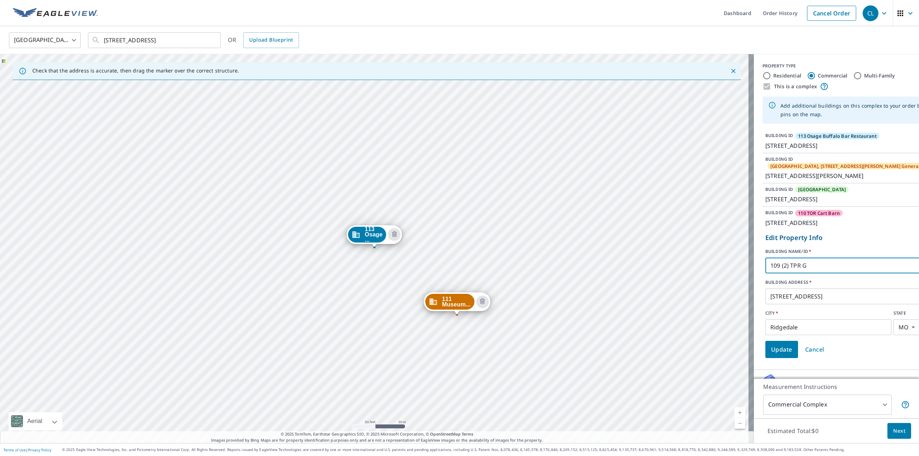
click at [787, 276] on input "109 (2) TPR G" at bounding box center [872, 266] width 214 height 20
type input "109 (2) TOR Guard House"
click at [779, 355] on span "Update" at bounding box center [781, 350] width 21 height 10
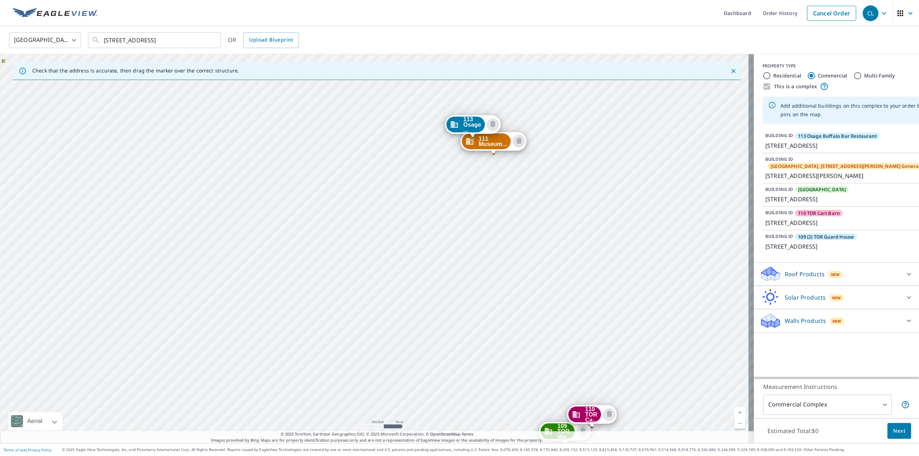
drag, startPoint x: 555, startPoint y: 331, endPoint x: 509, endPoint y: 193, distance: 145.7
click at [509, 193] on div "111 Museum... [STREET_ADDRESS][PERSON_NAME] TOR We... [STREET_ADDRESS] 110 TOR …" at bounding box center [377, 248] width 754 height 389
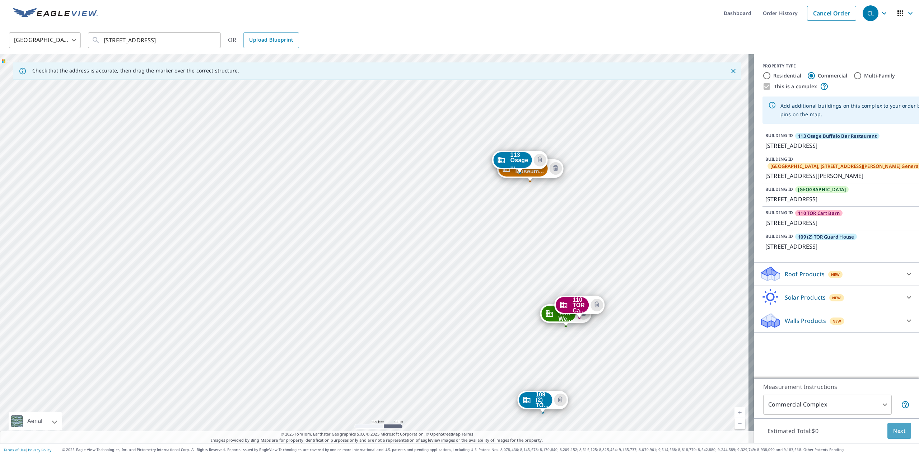
click at [893, 430] on span "Next" at bounding box center [899, 431] width 12 height 9
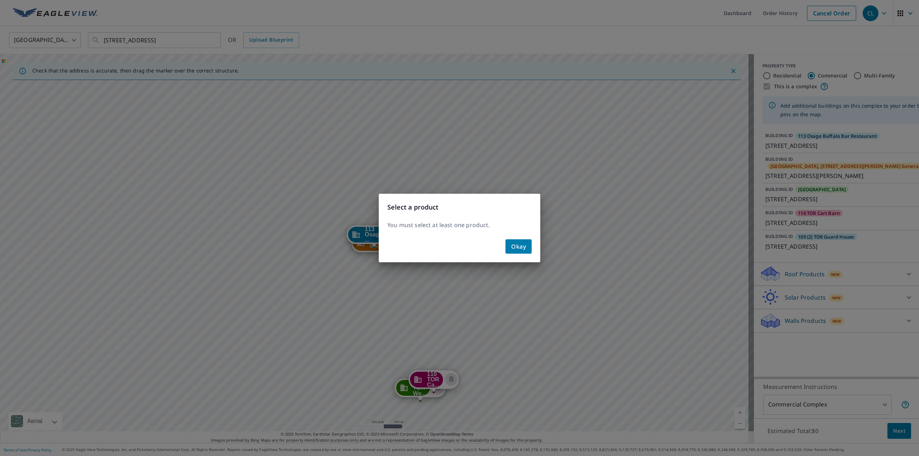
click at [524, 244] on span "Okay" at bounding box center [518, 247] width 15 height 10
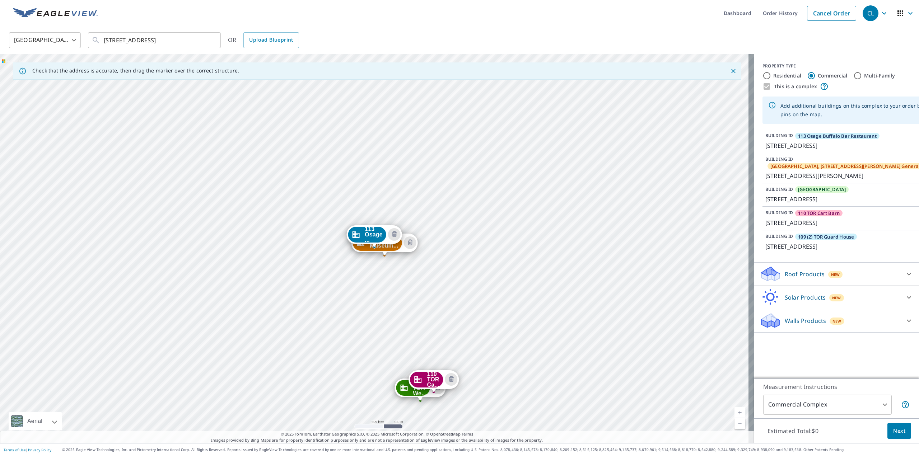
click at [904, 278] on icon at bounding box center [908, 274] width 9 height 9
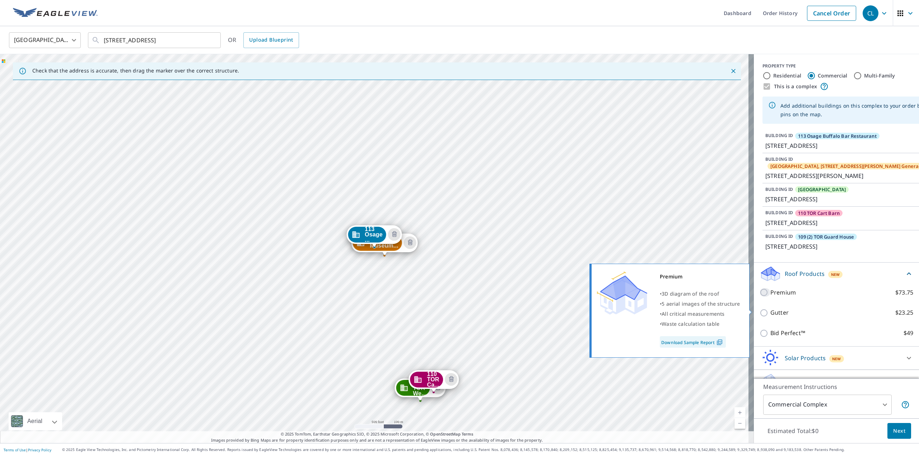
click at [759, 297] on input "Premium $73.75" at bounding box center [764, 292] width 11 height 9
checkbox input "true"
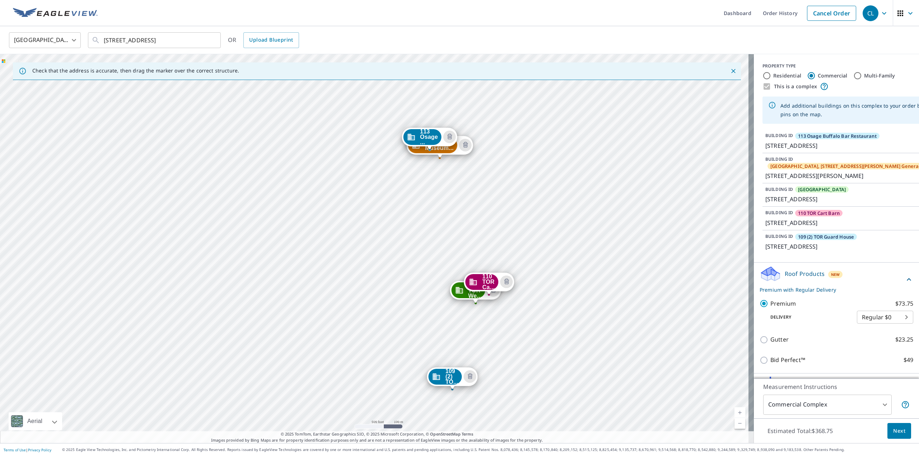
drag, startPoint x: 532, startPoint y: 276, endPoint x: 578, endPoint y: 254, distance: 51.4
click at [578, 254] on div "111 Museum... [STREET_ADDRESS][PERSON_NAME] TOR We... [STREET_ADDRESS] 110 TOR …" at bounding box center [377, 248] width 754 height 389
click at [894, 434] on span "Next" at bounding box center [899, 431] width 12 height 9
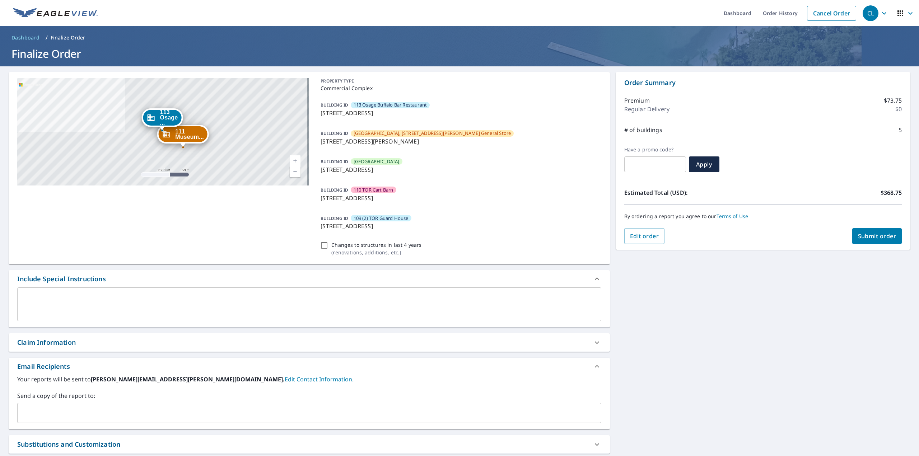
click at [292, 172] on link "Current Level 17, Zoom Out" at bounding box center [295, 171] width 11 height 11
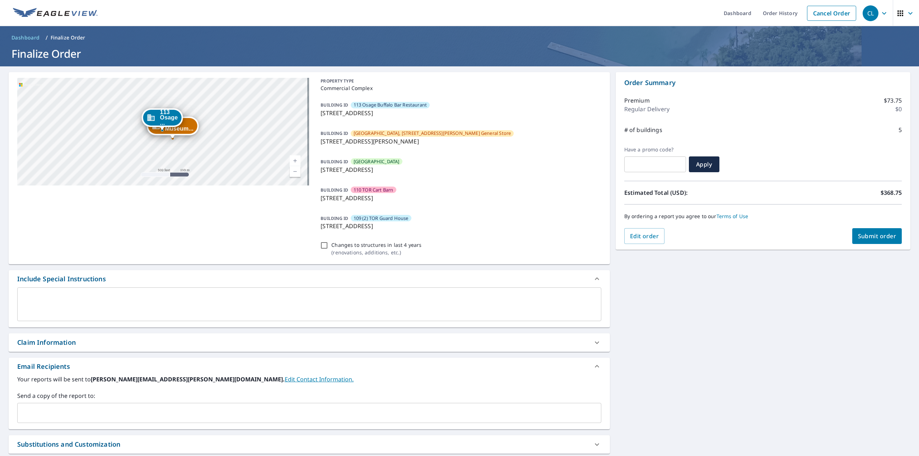
click at [292, 172] on link "Current Level 16, Zoom Out" at bounding box center [295, 171] width 11 height 11
click at [292, 172] on link "Current Level 15, Zoom Out" at bounding box center [295, 171] width 11 height 11
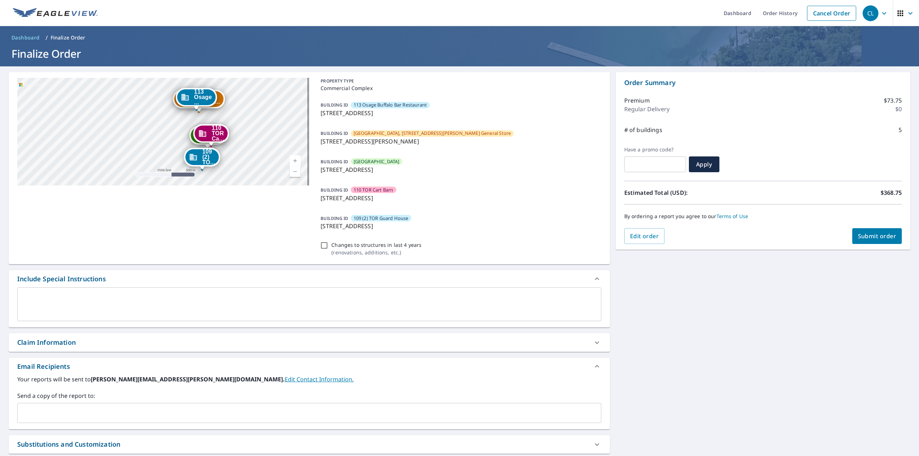
drag, startPoint x: 240, startPoint y: 155, endPoint x: 275, endPoint y: 135, distance: 39.8
click at [275, 135] on div "111 Museum... [STREET_ADDRESS][PERSON_NAME] TOR We... [STREET_ADDRESS] 110 TOR …" at bounding box center [163, 132] width 292 height 108
drag, startPoint x: 469, startPoint y: 133, endPoint x: 352, endPoint y: 130, distance: 116.7
click at [352, 130] on div "BUILDING [GEOGRAPHIC_DATA], [STREET_ADDRESS][PERSON_NAME], [GEOGRAPHIC_DATA] [S…" at bounding box center [459, 137] width 283 height 23
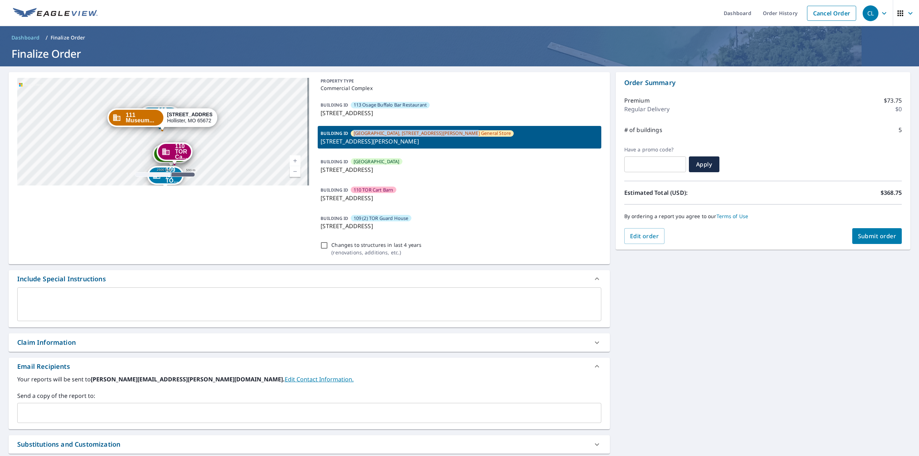
copy span "[GEOGRAPHIC_DATA], [STREET_ADDRESS][PERSON_NAME] General Store"
click at [506, 214] on div "BUILDING ID 109 (2) [GEOGRAPHIC_DATA] [STREET_ADDRESS]" at bounding box center [459, 222] width 283 height 23
checkbox input "true"
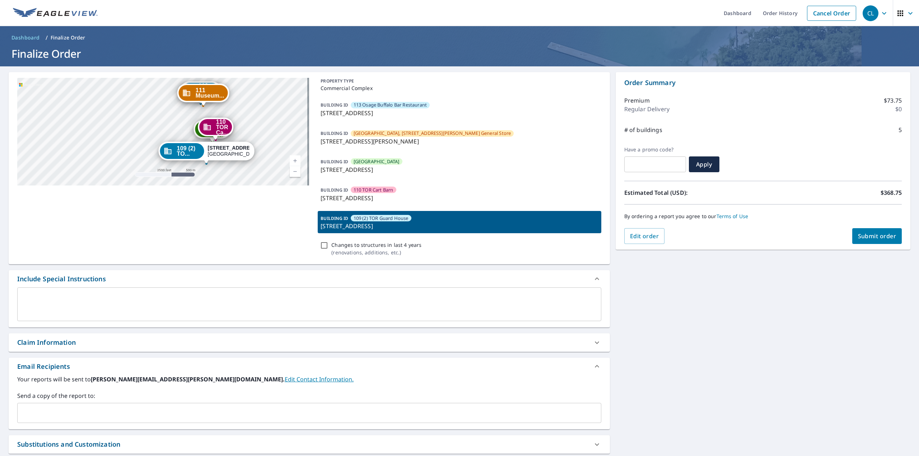
drag, startPoint x: 215, startPoint y: 113, endPoint x: 256, endPoint y: 142, distance: 50.4
click at [256, 142] on div "113 Osage ... [STREET_ADDRESS] 111 Museum... [STREET_ADDRESS][PERSON_NAME] TOR …" at bounding box center [163, 132] width 292 height 108
click at [113, 304] on textarea at bounding box center [309, 304] width 574 height 20
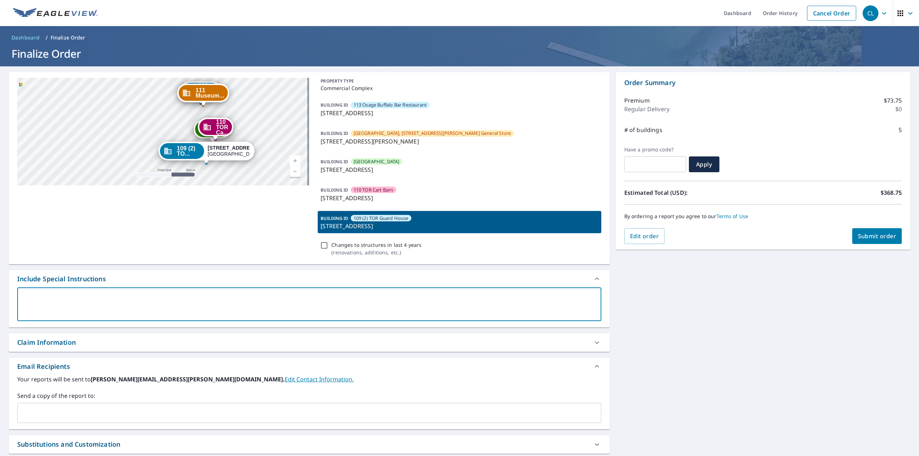
click at [323, 244] on input "Changes to structures in last 4 years ( renovations, additions, etc. )" at bounding box center [324, 245] width 9 height 9
checkbox input "true"
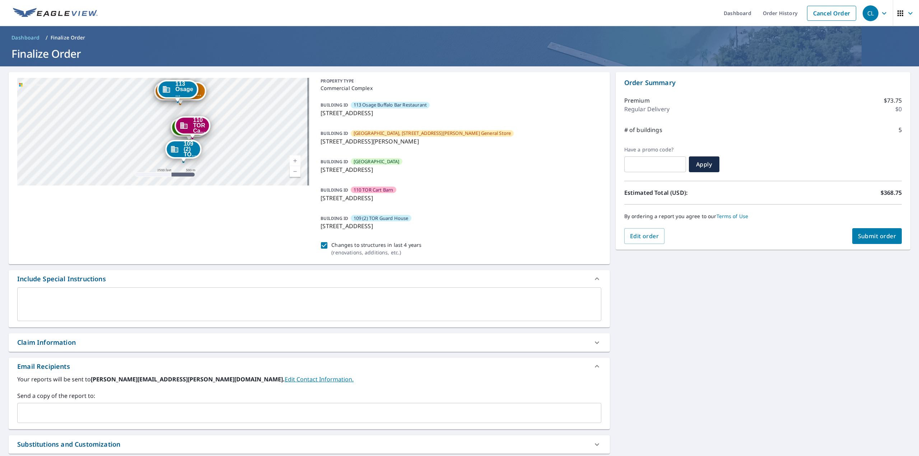
drag, startPoint x: 263, startPoint y: 146, endPoint x: 271, endPoint y: 137, distance: 12.3
click at [278, 123] on div "111 Museum... [STREET_ADDRESS][PERSON_NAME] TOR We... [STREET_ADDRESS] 110 TOR …" at bounding box center [163, 132] width 292 height 108
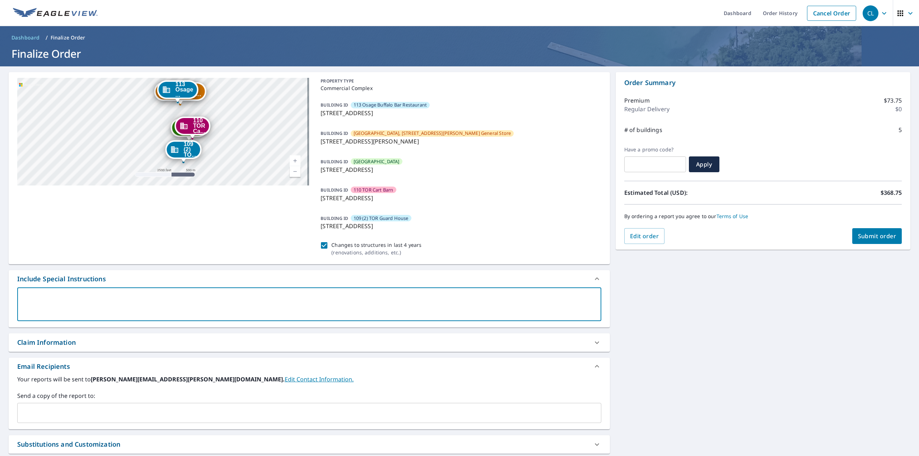
click at [181, 303] on textarea at bounding box center [309, 304] width 574 height 20
type textarea "F"
type textarea "x"
checkbox input "true"
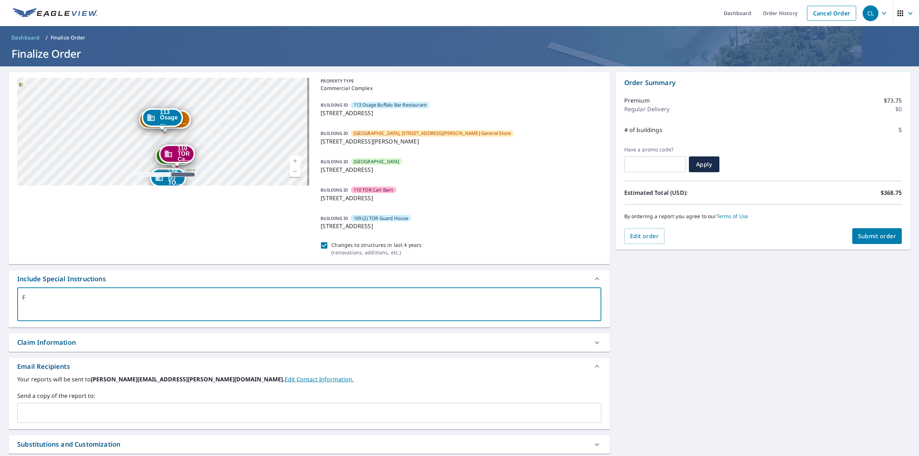
type textarea "Fo"
type textarea "x"
checkbox input "true"
type textarea "For"
type textarea "x"
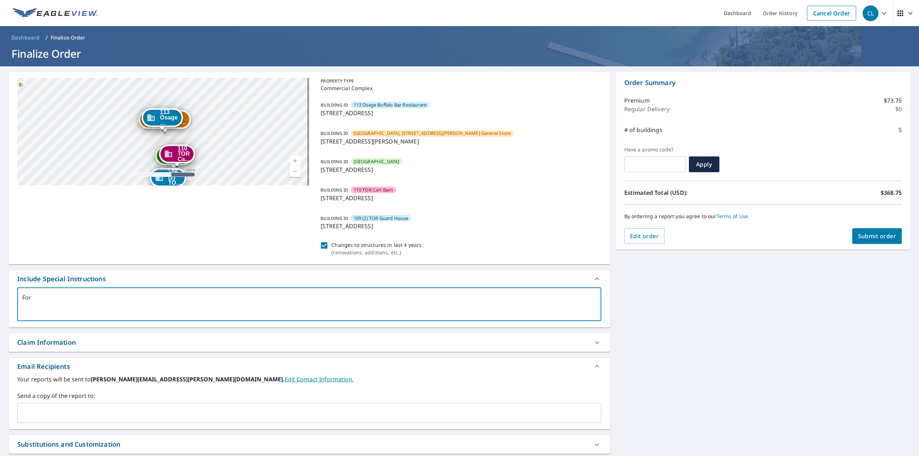
checkbox input "true"
type textarea "For"
type textarea "x"
checkbox input "true"
type textarea "For b"
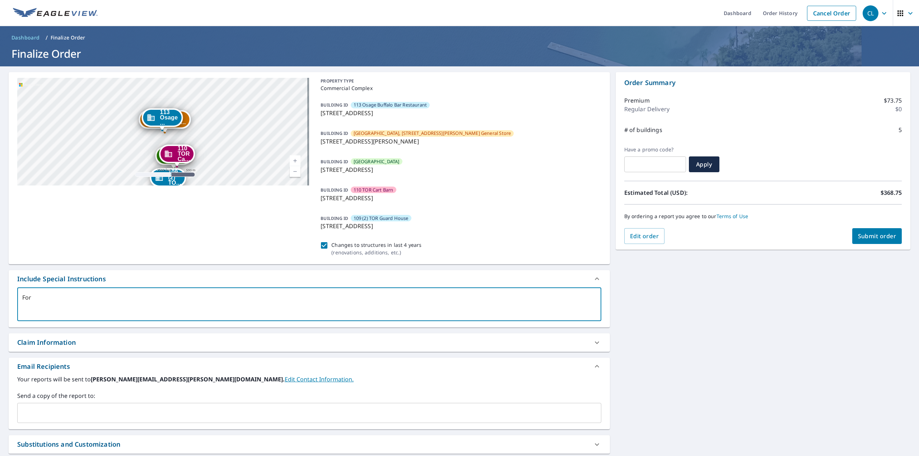
type textarea "x"
checkbox input "true"
type textarea "For bu"
type textarea "x"
checkbox input "true"
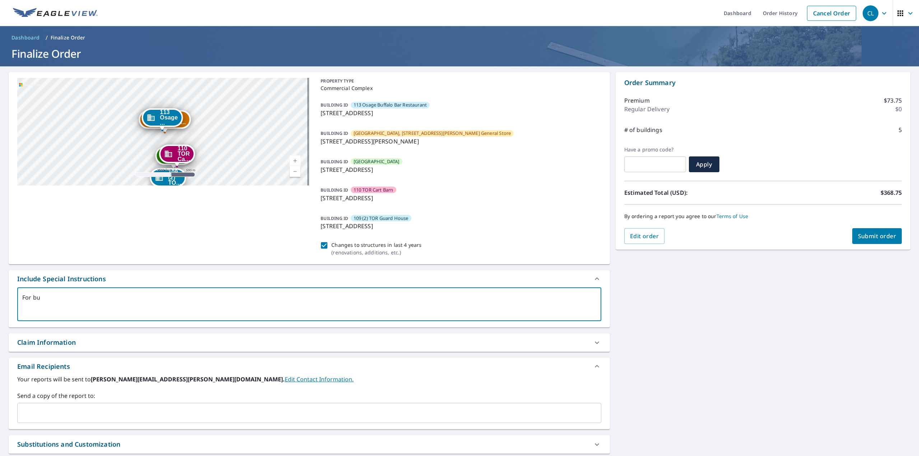
type textarea "For [PERSON_NAME]"
type textarea "x"
checkbox input "true"
type textarea "For buil"
type textarea "x"
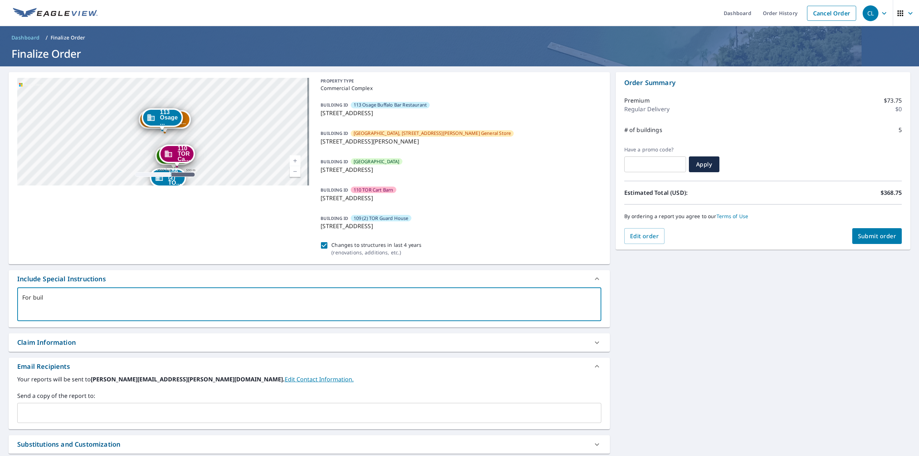
checkbox input "true"
type textarea "For build"
type textarea "x"
checkbox input "true"
type textarea "For buildi"
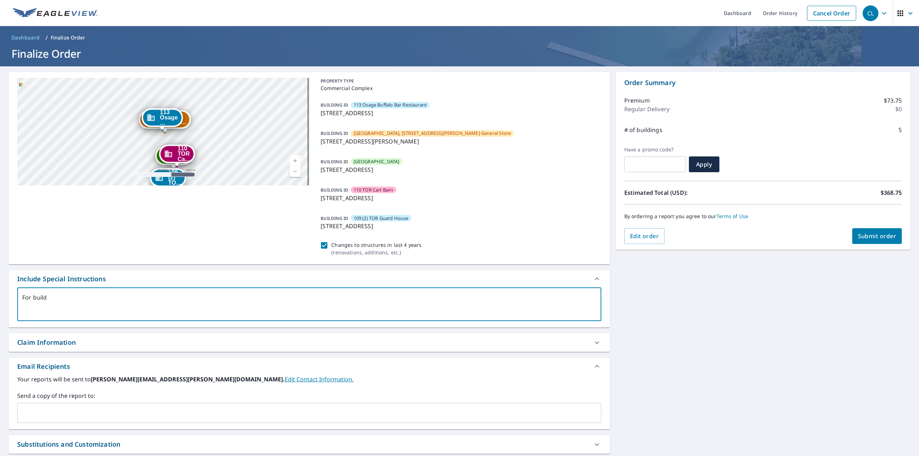
type textarea "x"
checkbox input "true"
type textarea "For buildin"
type textarea "x"
checkbox input "true"
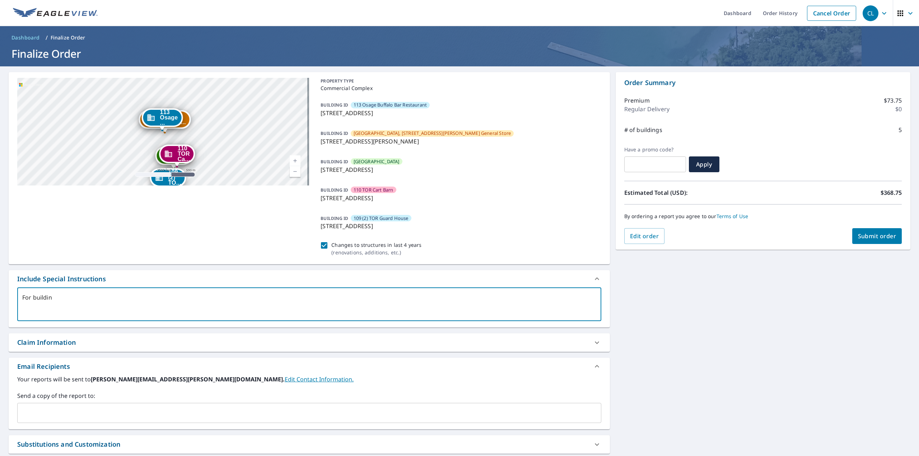
type textarea "For building"
type textarea "x"
checkbox input "true"
type textarea "For building"
type textarea "x"
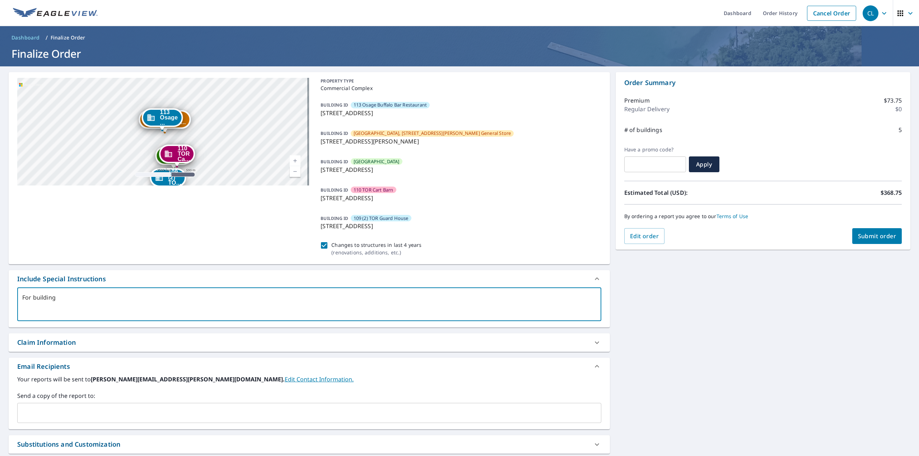
checkbox input "true"
type textarea "For building I"
type textarea "x"
checkbox input "true"
type textarea "For building ID"
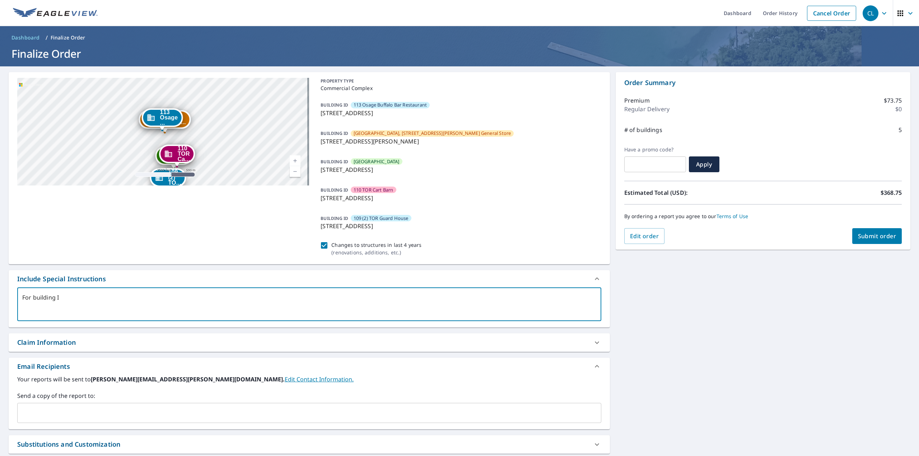
type textarea "x"
checkbox input "true"
type textarea "For building ID:"
type textarea "x"
checkbox input "true"
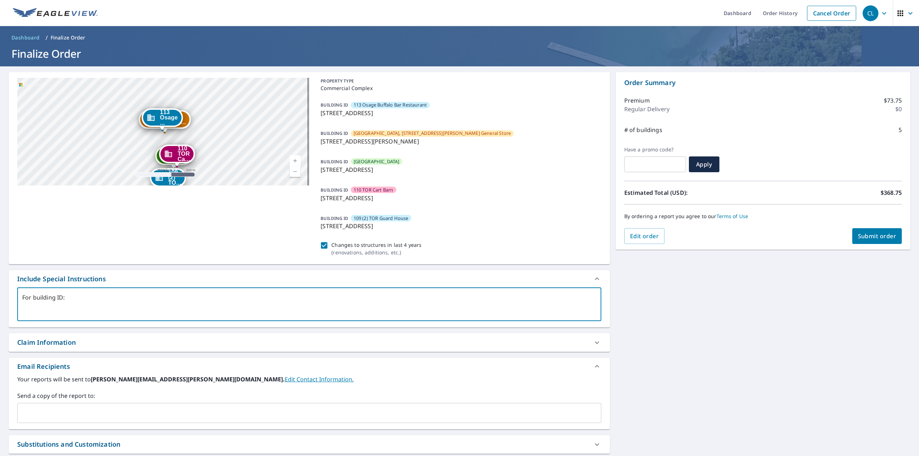
type textarea "For building ID:"
type textarea "x"
checkbox input "true"
type textarea "For building ID:"
type textarea "x"
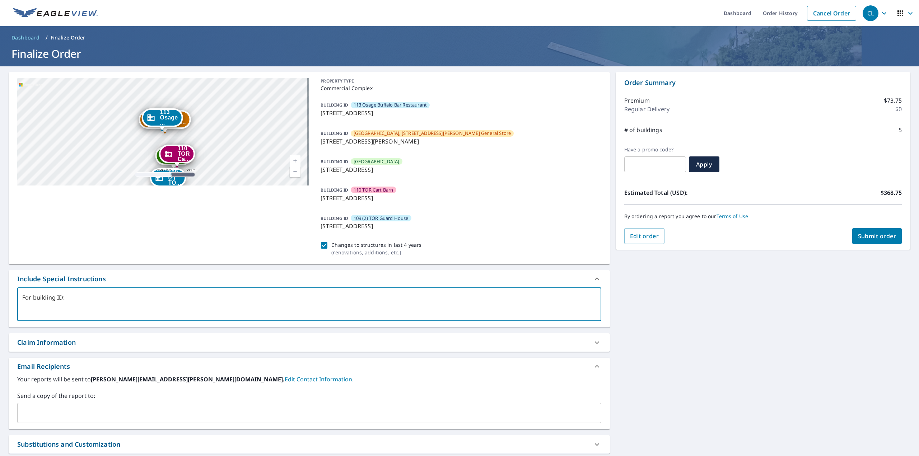
checkbox input "true"
type textarea "For building ID"
type textarea "x"
checkbox input "true"
type textarea "For building ID"
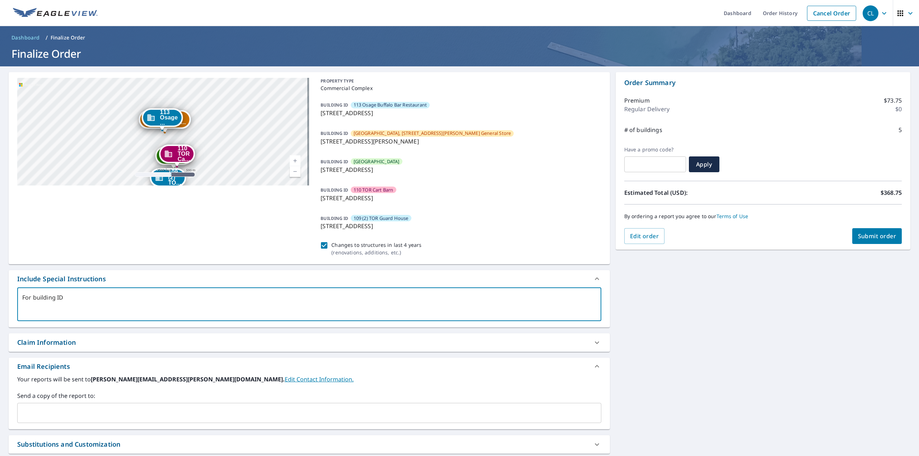
type textarea "x"
checkbox input "true"
type textarea "For building ID -"
type textarea "x"
checkbox input "true"
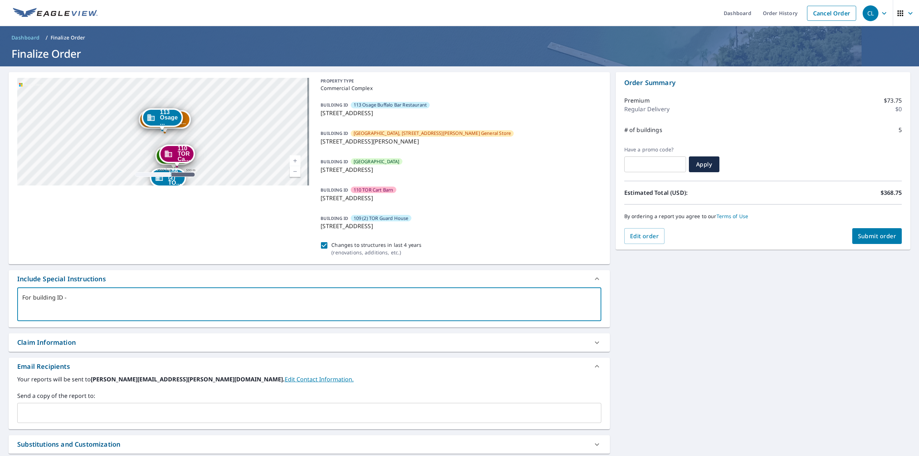
type textarea "For building ID -"
type textarea "x"
checkbox input "true"
paste textarea "[GEOGRAPHIC_DATA], [STREET_ADDRESS][PERSON_NAME] General Store"
type textarea "For building ID - [GEOGRAPHIC_DATA], [STREET_ADDRESS][PERSON_NAME] Store"
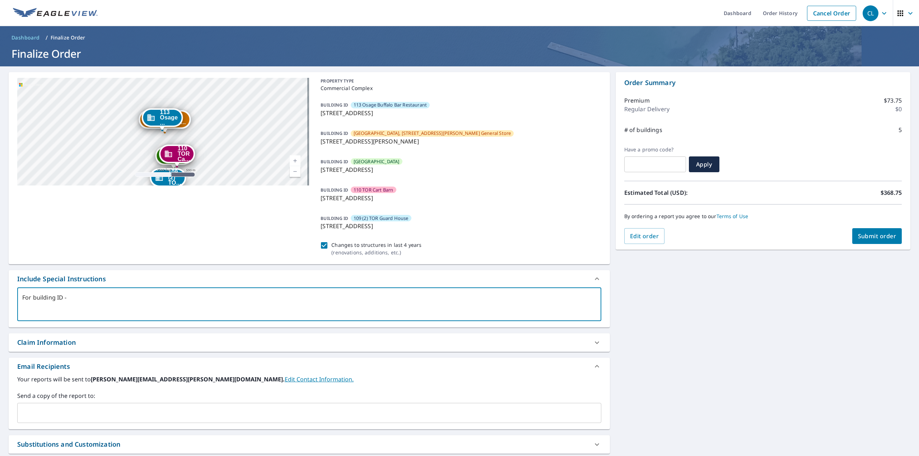
type textarea "x"
checkbox input "true"
type textarea "For building [GEOGRAPHIC_DATA], [STREET_ADDRESS][PERSON_NAME] General Store:"
type textarea "x"
checkbox input "true"
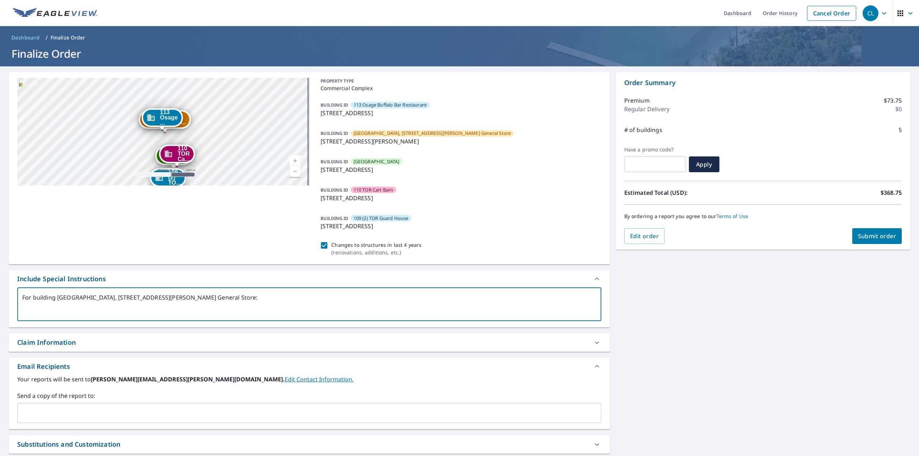
type textarea "For building [GEOGRAPHIC_DATA], [STREET_ADDRESS][PERSON_NAME] General Store:"
type textarea "x"
checkbox input "true"
type textarea "For building [GEOGRAPHIC_DATA], [STREET_ADDRESS][PERSON_NAME] General Store: P"
type textarea "x"
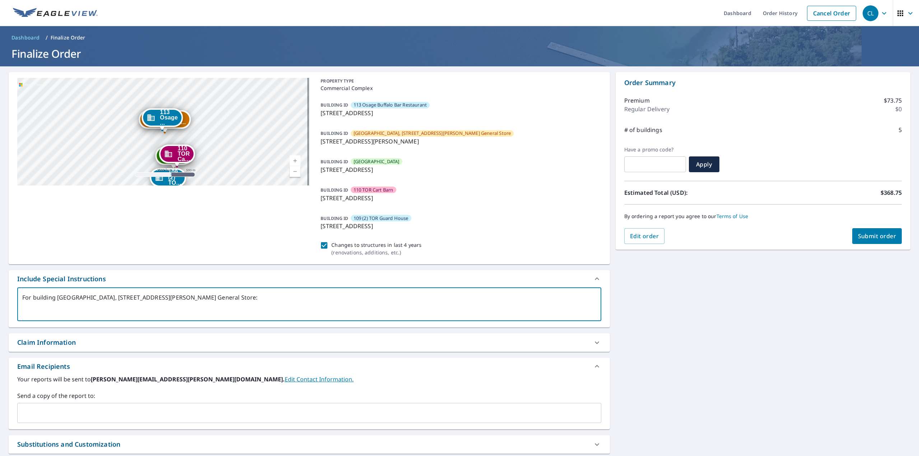
checkbox input "true"
type textarea "For building [GEOGRAPHIC_DATA], [STREET_ADDRESS][PERSON_NAME] General Store: Pl"
type textarea "x"
checkbox input "true"
type textarea "For building [GEOGRAPHIC_DATA], [STREET_ADDRESS][PERSON_NAME] General Store: Ple"
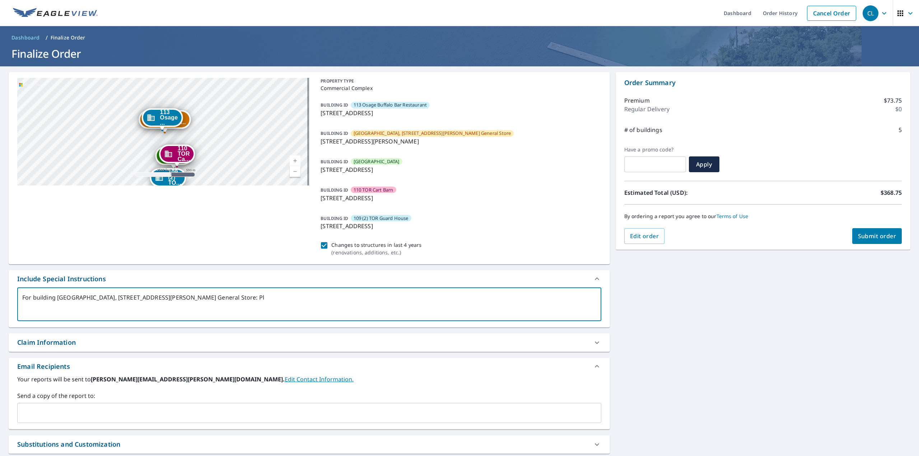
type textarea "x"
checkbox input "true"
type textarea "For building [GEOGRAPHIC_DATA], [STREET_ADDRESS][PERSON_NAME] General Store: [G…"
type textarea "x"
checkbox input "true"
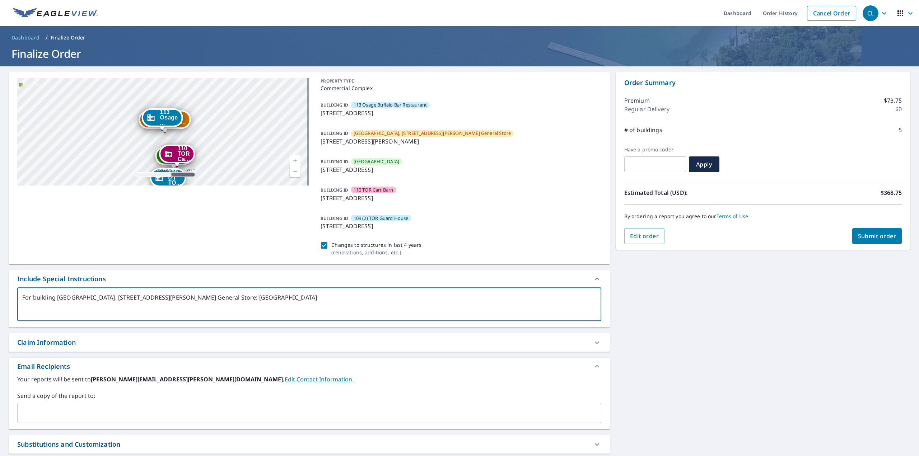
type textarea "For building [GEOGRAPHIC_DATA], [STREET_ADDRESS][PERSON_NAME] General Store: Pl…"
type textarea "x"
checkbox input "true"
type textarea "For building [GEOGRAPHIC_DATA], [STREET_ADDRESS][PERSON_NAME] General Store: Pl…"
type textarea "x"
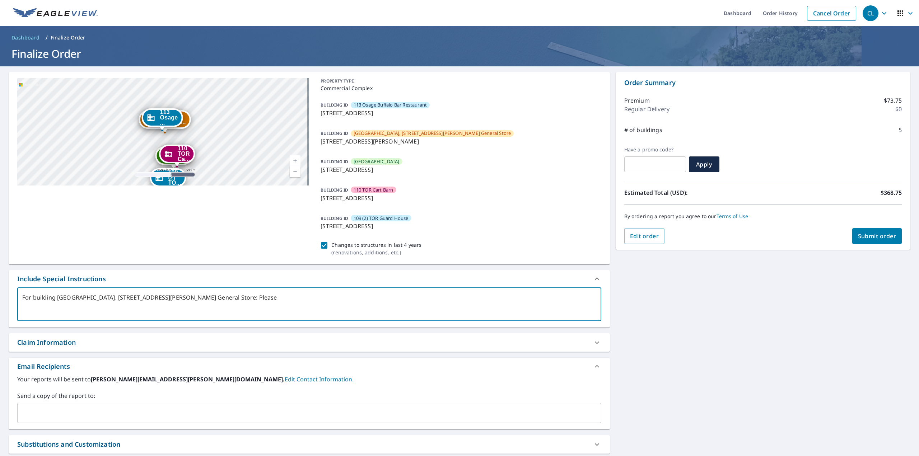
checkbox input "true"
type textarea "For building [GEOGRAPHIC_DATA], [STREET_ADDRESS][PERSON_NAME] General Store: Pl…"
type textarea "x"
checkbox input "true"
type textarea "For building [GEOGRAPHIC_DATA], [STREET_ADDRESS][PERSON_NAME] General Store: Pl…"
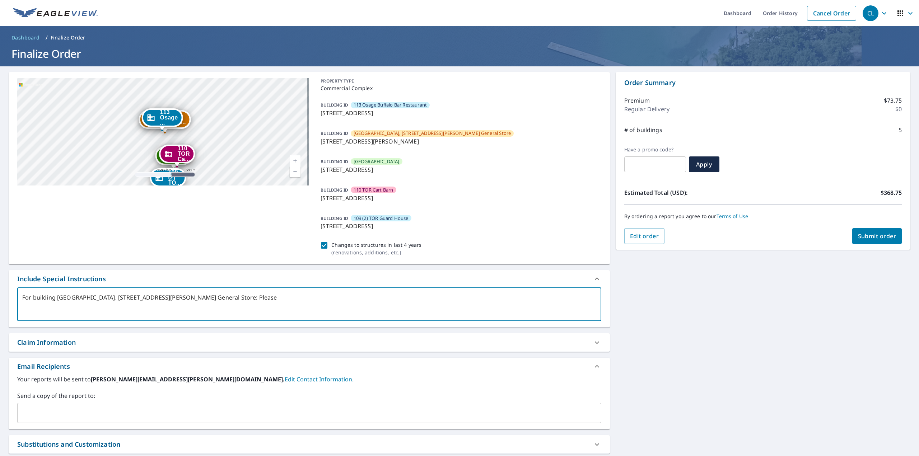
type textarea "x"
checkbox input "true"
type textarea "For building [GEOGRAPHIC_DATA], [STREET_ADDRESS][PERSON_NAME] General Store: Pl…"
type textarea "x"
checkbox input "true"
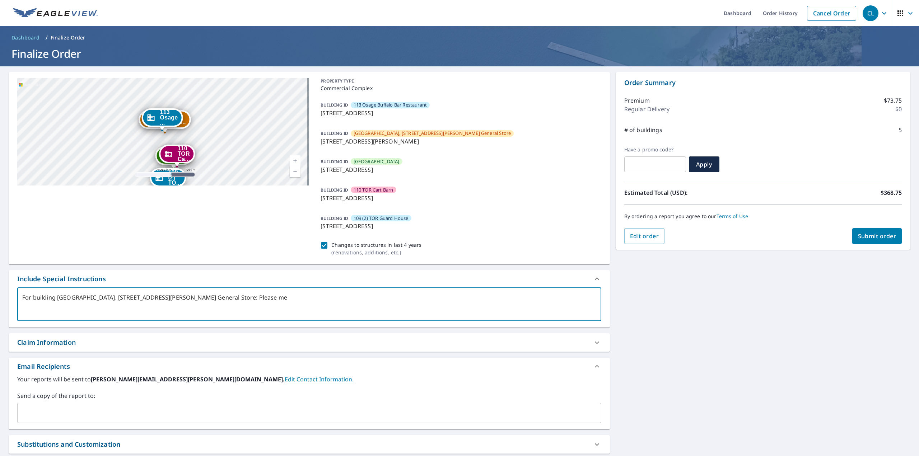
type textarea "For building [GEOGRAPHIC_DATA], [STREET_ADDRESS][PERSON_NAME] General Store: Pl…"
type textarea "x"
checkbox input "true"
type textarea "For building [GEOGRAPHIC_DATA], [STREET_ADDRESS][PERSON_NAME] General Store: Pl…"
type textarea "x"
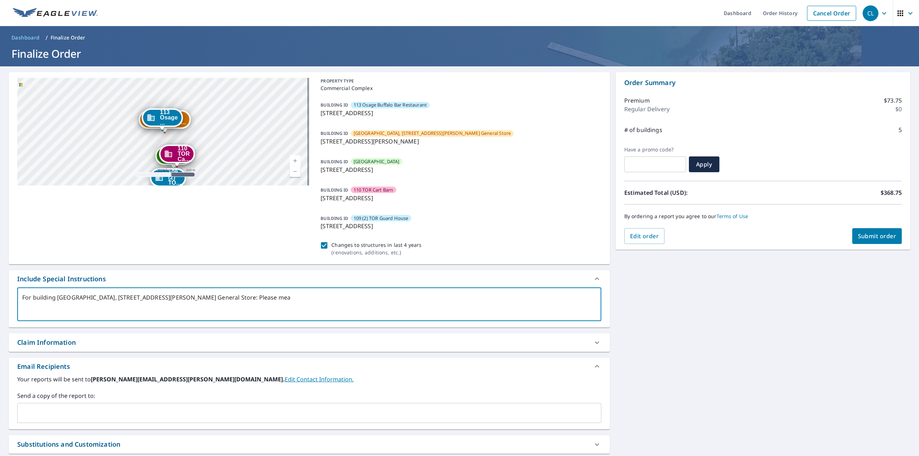
checkbox input "true"
type textarea "For building [GEOGRAPHIC_DATA], [STREET_ADDRESS][PERSON_NAME] General Store: Pl…"
type textarea "x"
checkbox input "true"
type textarea "For building [GEOGRAPHIC_DATA], [STREET_ADDRESS][PERSON_NAME] General Store: Pl…"
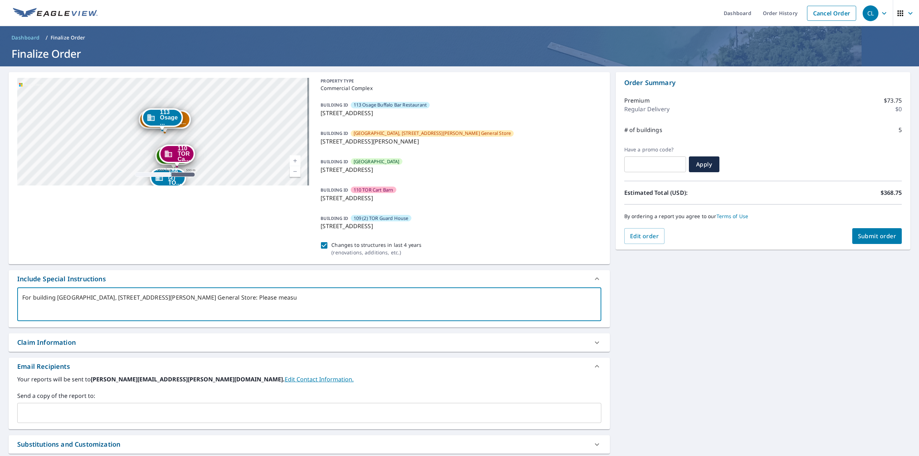
type textarea "x"
checkbox input "true"
type textarea "For building [GEOGRAPHIC_DATA], [STREET_ADDRESS][PERSON_NAME] General Store: Pl…"
type textarea "x"
checkbox input "true"
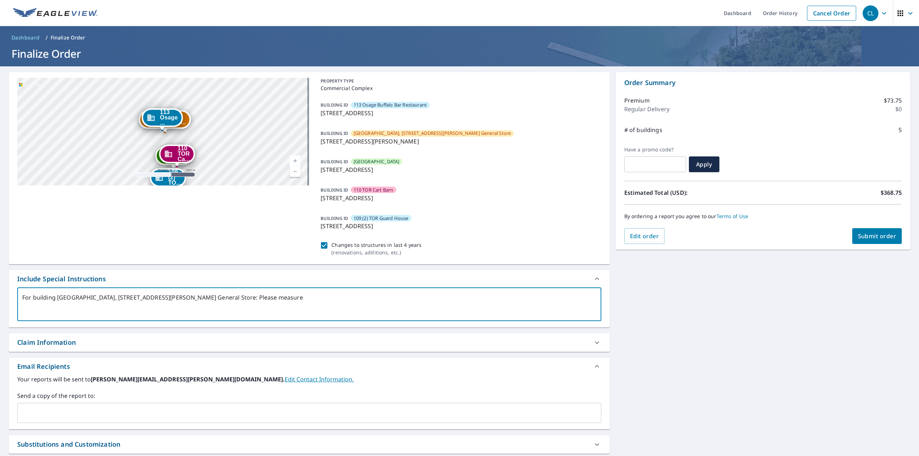
type textarea "For building [GEOGRAPHIC_DATA], [STREET_ADDRESS][PERSON_NAME] General Store: Pl…"
type textarea "x"
checkbox input "true"
type textarea "For building ID - [GEOGRAPHIC_DATA], [STREET_ADDRESS][PERSON_NAME] General Stor…"
type textarea "x"
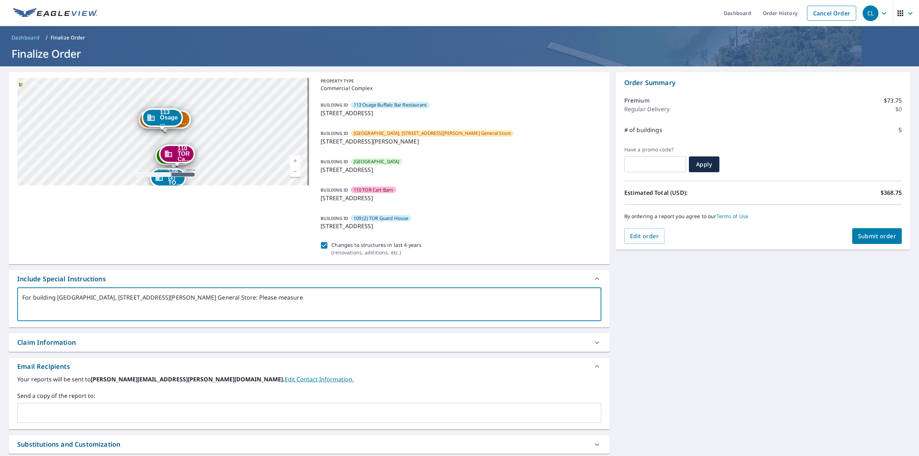
checkbox input "true"
type textarea "For building [GEOGRAPHIC_DATA], [STREET_ADDRESS][PERSON_NAME] General Store: Pl…"
type textarea "x"
checkbox input "true"
type textarea "For building [GEOGRAPHIC_DATA], [STREET_ADDRESS][PERSON_NAME] General Store: Pl…"
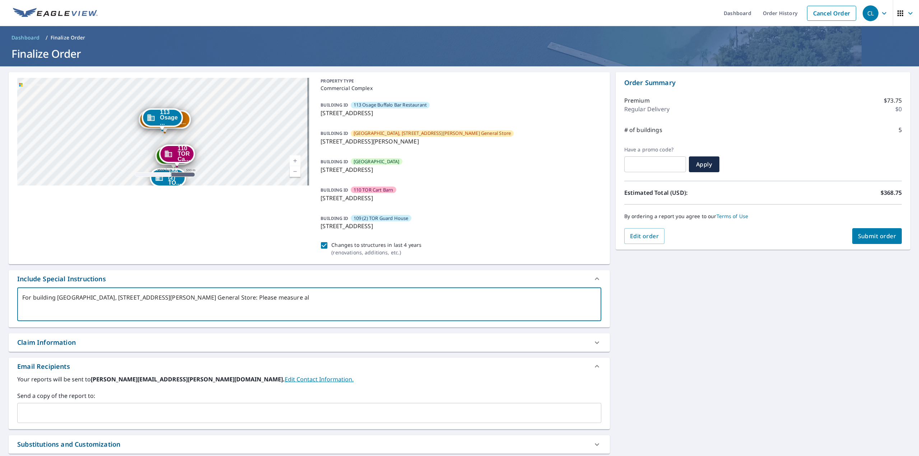
type textarea "x"
checkbox input "true"
type textarea "For building [GEOGRAPHIC_DATA], [STREET_ADDRESS][PERSON_NAME] General Store: Pl…"
type textarea "x"
checkbox input "true"
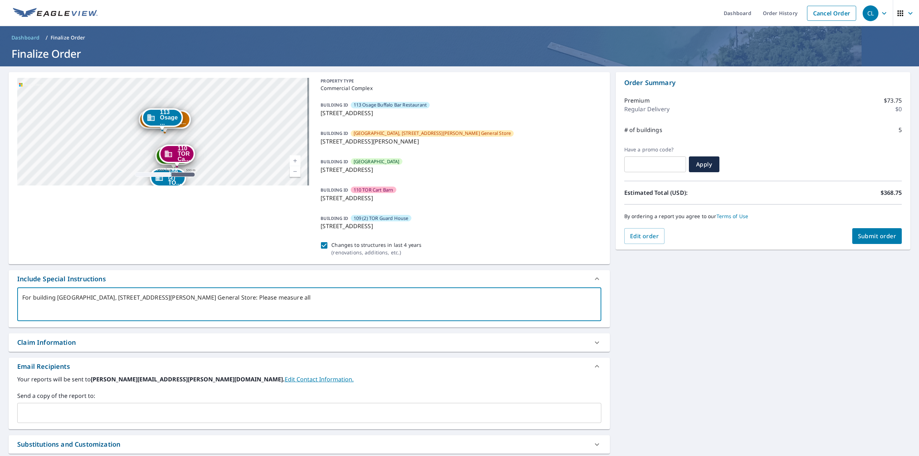
type textarea "For building ID - [GEOGRAPHIC_DATA], [STREET_ADDRESS][PERSON_NAME] General Stor…"
type textarea "x"
checkbox input "true"
type textarea "For building ID - [GEOGRAPHIC_DATA], [STREET_ADDRESS][PERSON_NAME] General Stor…"
type textarea "x"
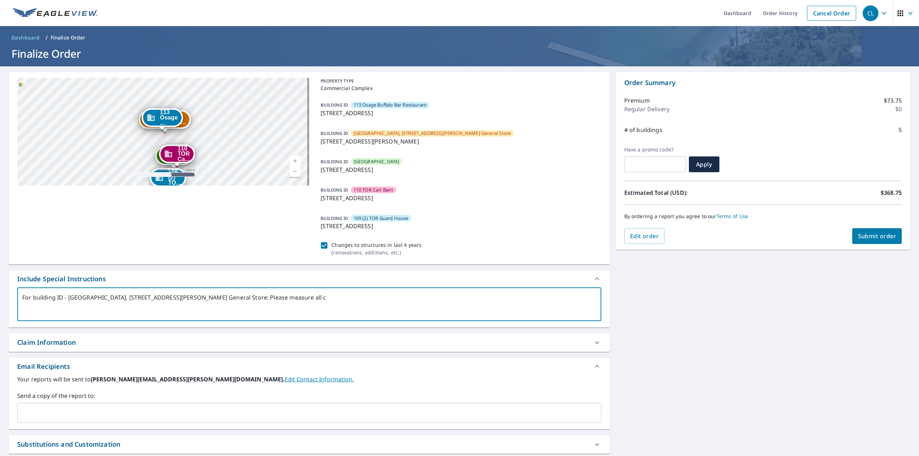
checkbox input "true"
type textarea "For building [GEOGRAPHIC_DATA], [STREET_ADDRESS][PERSON_NAME] General Store: Pl…"
type textarea "x"
checkbox input "true"
type textarea "For building [GEOGRAPHIC_DATA], [STREET_ADDRESS][PERSON_NAME] General Store: Pl…"
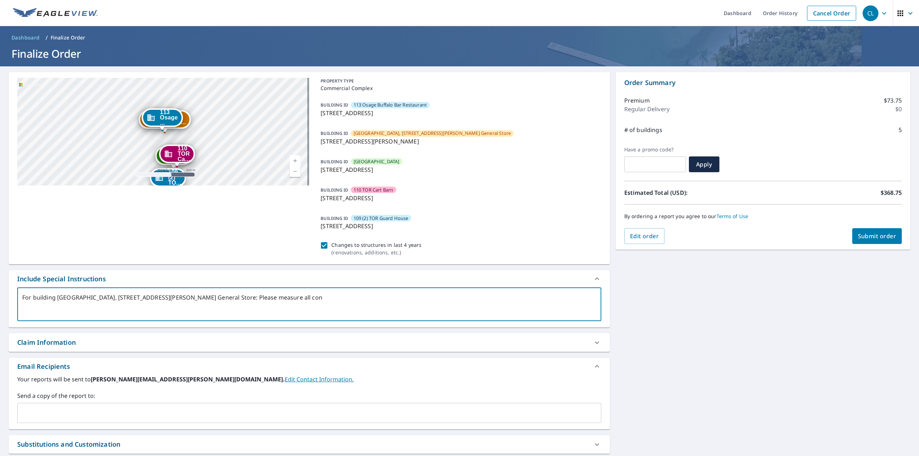
type textarea "x"
checkbox input "true"
type textarea "For building ID - [GEOGRAPHIC_DATA], [STREET_ADDRESS][PERSON_NAME] General Stor…"
type textarea "x"
checkbox input "true"
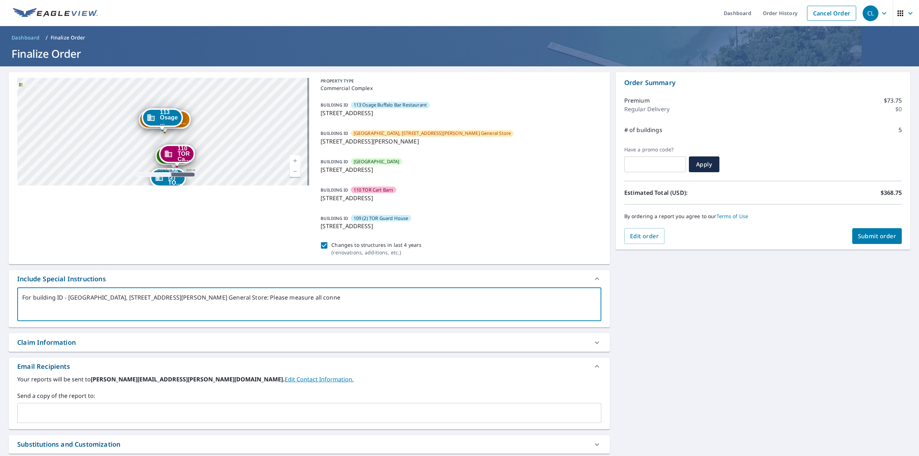
type textarea "For building ID - [GEOGRAPHIC_DATA], [STREET_ADDRESS][PERSON_NAME] General Stor…"
type textarea "x"
checkbox input "true"
type textarea "For building [GEOGRAPHIC_DATA], [STREET_ADDRESS][PERSON_NAME] General Store: Pl…"
type textarea "x"
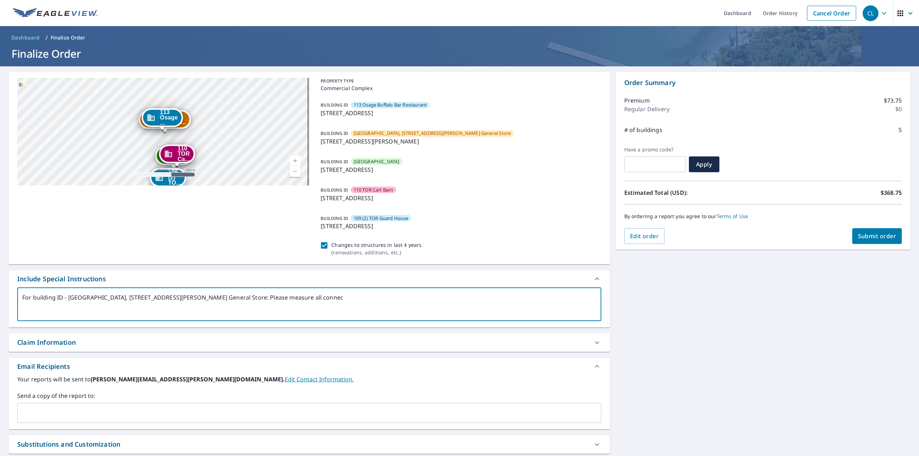
checkbox input "true"
type textarea "For building [GEOGRAPHIC_DATA], [STREET_ADDRESS][PERSON_NAME] General Store: Pl…"
type textarea "x"
checkbox input "true"
type textarea "For building [GEOGRAPHIC_DATA], [STREET_ADDRESS][PERSON_NAME] General Store: Pl…"
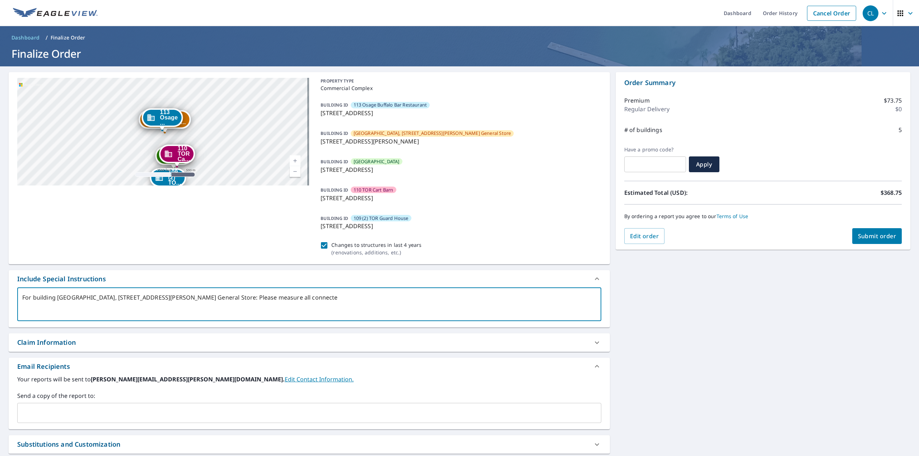
type textarea "x"
checkbox input "true"
type textarea "For building [GEOGRAPHIC_DATA], [STREET_ADDRESS][PERSON_NAME] General Store: Pl…"
type textarea "x"
checkbox input "true"
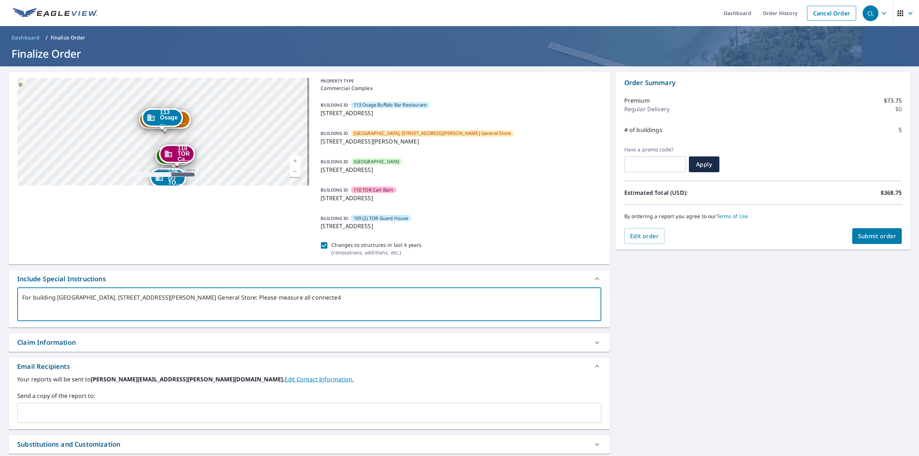
type textarea "For building [GEOGRAPHIC_DATA], [STREET_ADDRESS][PERSON_NAME] General Store: Pl…"
type textarea "x"
checkbox input "true"
type textarea "For building [GEOGRAPHIC_DATA], [STREET_ADDRESS][PERSON_NAME] General Store: Pl…"
type textarea "x"
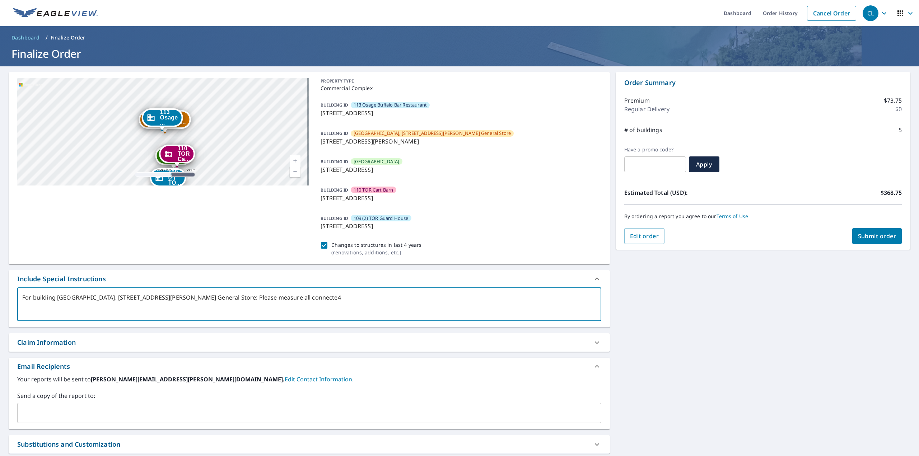
checkbox input "true"
type textarea "For building ID - [GEOGRAPHIC_DATA], [STREET_ADDRESS][PERSON_NAME] General Stor…"
type textarea "x"
checkbox input "true"
type textarea "For building ID - [GEOGRAPHIC_DATA], [STREET_ADDRESS][PERSON_NAME] General Stor…"
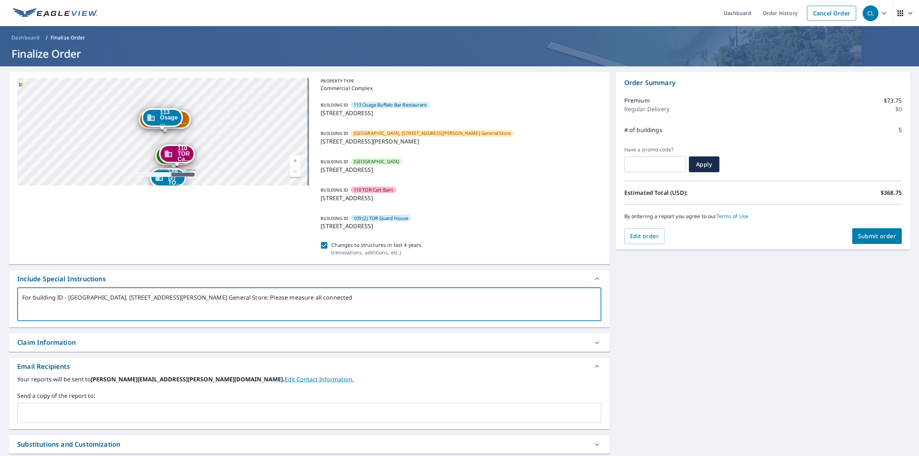
type textarea "x"
checkbox input "true"
type textarea "For building ID - [GEOGRAPHIC_DATA], [STREET_ADDRESS][PERSON_NAME] General Stor…"
type textarea "x"
checkbox input "true"
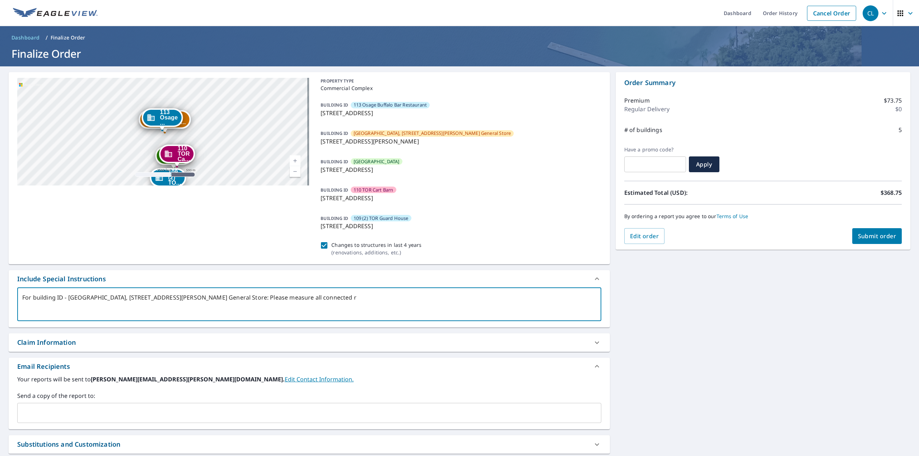
type textarea "For building ID - [GEOGRAPHIC_DATA], [STREET_ADDRESS][PERSON_NAME] General Stor…"
type textarea "x"
checkbox input "true"
type textarea "For building [GEOGRAPHIC_DATA], [STREET_ADDRESS][PERSON_NAME] General Store: Pl…"
type textarea "x"
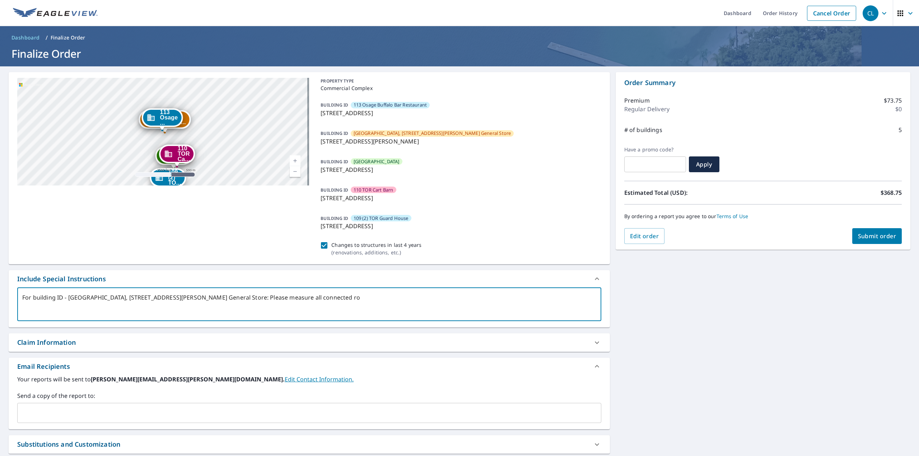
checkbox input "true"
click at [403, 297] on textarea "For building [GEOGRAPHIC_DATA], [STREET_ADDRESS][PERSON_NAME] General Store: Pl…" at bounding box center [309, 304] width 574 height 20
click at [207, 299] on textarea "For building [GEOGRAPHIC_DATA], [STREET_ADDRESS][PERSON_NAME] General Store: Pl…" at bounding box center [309, 304] width 574 height 20
drag, startPoint x: 247, startPoint y: 299, endPoint x: 208, endPoint y: 299, distance: 38.8
click at [208, 299] on textarea "For building [GEOGRAPHIC_DATA], [STREET_ADDRESS][PERSON_NAME] General Store: La…" at bounding box center [309, 304] width 574 height 20
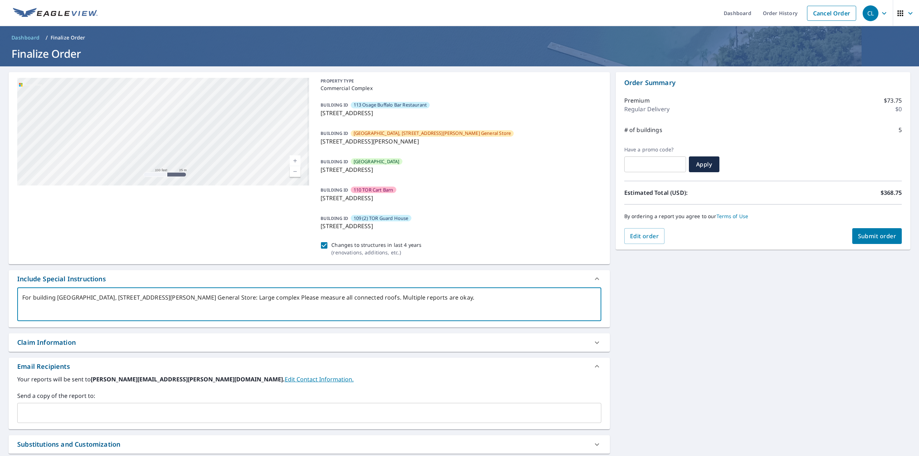
drag, startPoint x: 159, startPoint y: 122, endPoint x: 332, endPoint y: 165, distance: 178.3
click at [332, 165] on div "111 Museum... [STREET_ADDRESS][PERSON_NAME] TOR We... [STREET_ADDRESS] 110 TOR …" at bounding box center [309, 168] width 601 height 192
drag, startPoint x: 126, startPoint y: 117, endPoint x: 244, endPoint y: 153, distance: 123.6
click at [244, 153] on div "111 Museum... [STREET_ADDRESS][PERSON_NAME] TOR We... [STREET_ADDRESS] 110 TOR …" at bounding box center [163, 132] width 292 height 108
drag, startPoint x: 183, startPoint y: 149, endPoint x: 208, endPoint y: 85, distance: 68.6
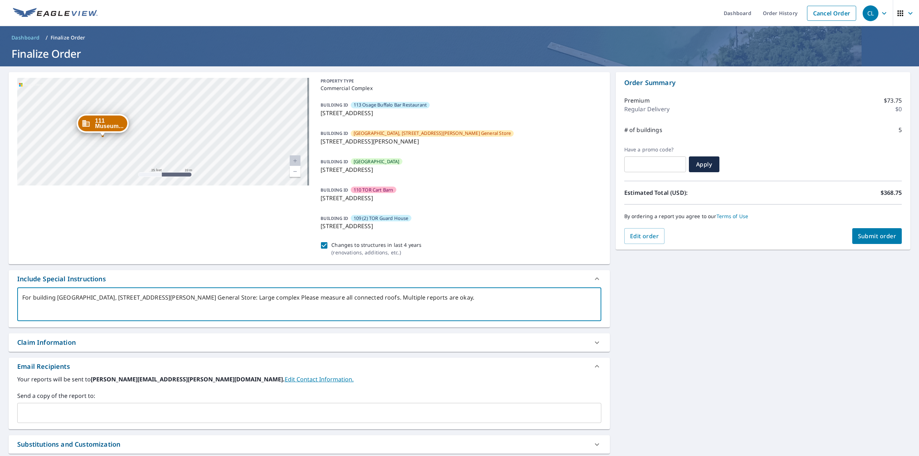
click at [208, 85] on div "111 Museum... [STREET_ADDRESS][PERSON_NAME] TOR We... [STREET_ADDRESS] 110 TOR …" at bounding box center [163, 132] width 292 height 108
click at [247, 298] on textarea "For building [GEOGRAPHIC_DATA], [STREET_ADDRESS][PERSON_NAME] General Store: La…" at bounding box center [309, 304] width 574 height 20
drag, startPoint x: 247, startPoint y: 296, endPoint x: 207, endPoint y: 300, distance: 40.0
click at [207, 300] on textarea "For building [GEOGRAPHIC_DATA], [STREET_ADDRESS][PERSON_NAME] General Store: La…" at bounding box center [309, 304] width 574 height 20
drag, startPoint x: 306, startPoint y: 298, endPoint x: 297, endPoint y: 298, distance: 8.6
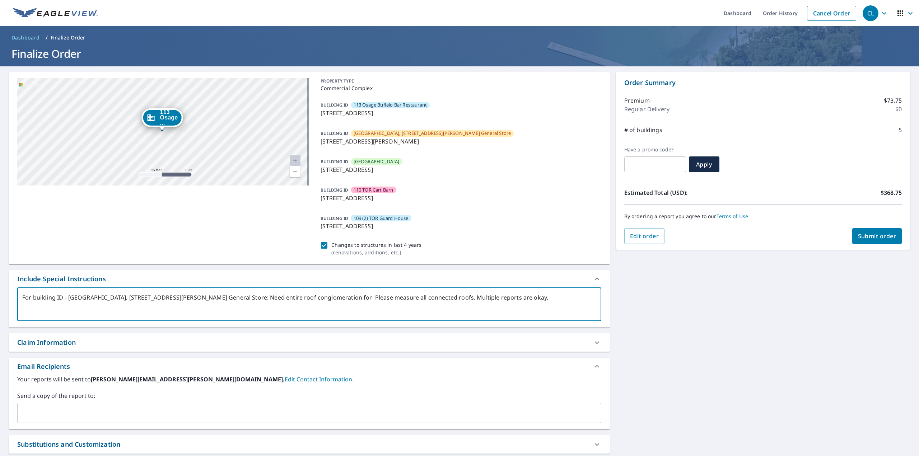
click at [297, 298] on textarea "For building ID - [GEOGRAPHIC_DATA], [STREET_ADDRESS][PERSON_NAME] General Stor…" at bounding box center [309, 304] width 574 height 20
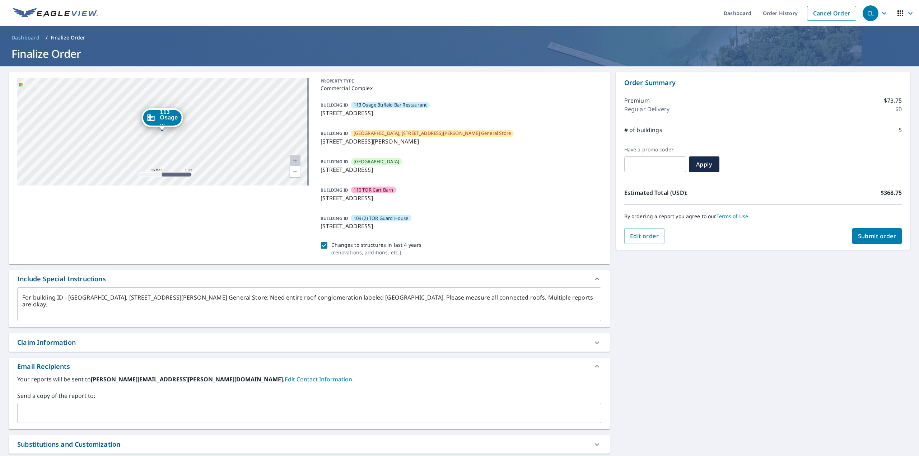
click at [292, 170] on link "Current Level 20, Zoom Out" at bounding box center [295, 171] width 11 height 11
drag, startPoint x: 224, startPoint y: 130, endPoint x: 203, endPoint y: 107, distance: 30.5
click at [205, 107] on div "111 Museum... [STREET_ADDRESS][PERSON_NAME] TOR We... [STREET_ADDRESS] 110 TOR …" at bounding box center [163, 132] width 292 height 108
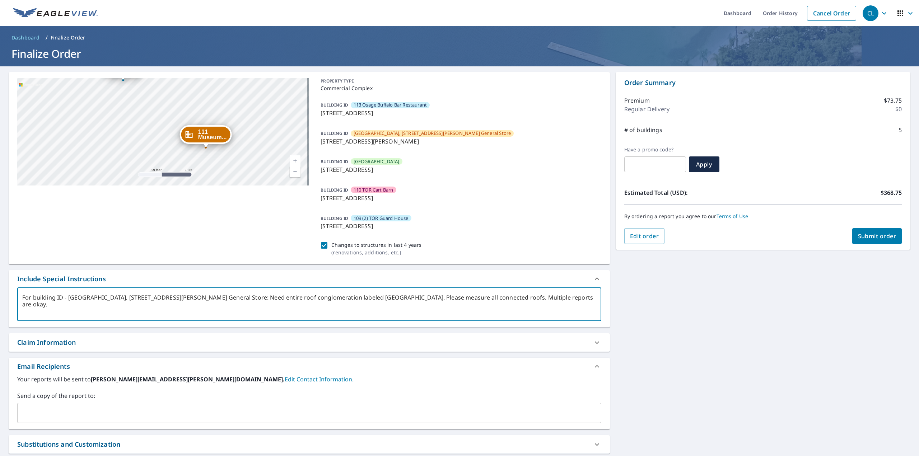
click at [466, 297] on textarea "For building ID - [GEOGRAPHIC_DATA], [STREET_ADDRESS][PERSON_NAME] General Stor…" at bounding box center [309, 304] width 574 height 20
click at [170, 343] on div "Claim Information" at bounding box center [302, 343] width 571 height 10
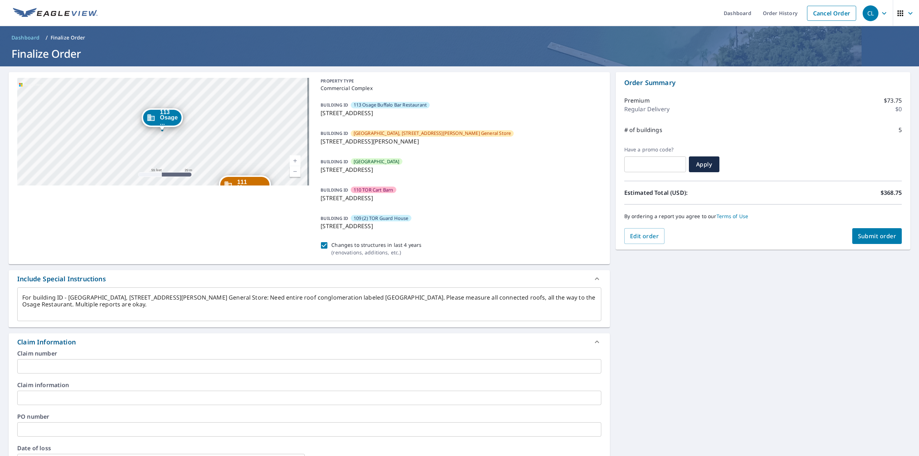
click at [63, 398] on input "text" at bounding box center [309, 398] width 584 height 14
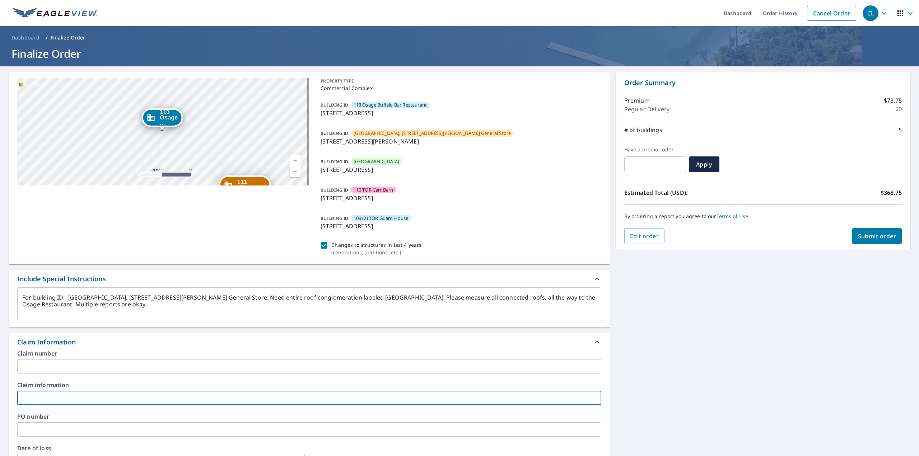
paste input "CS-20250587"
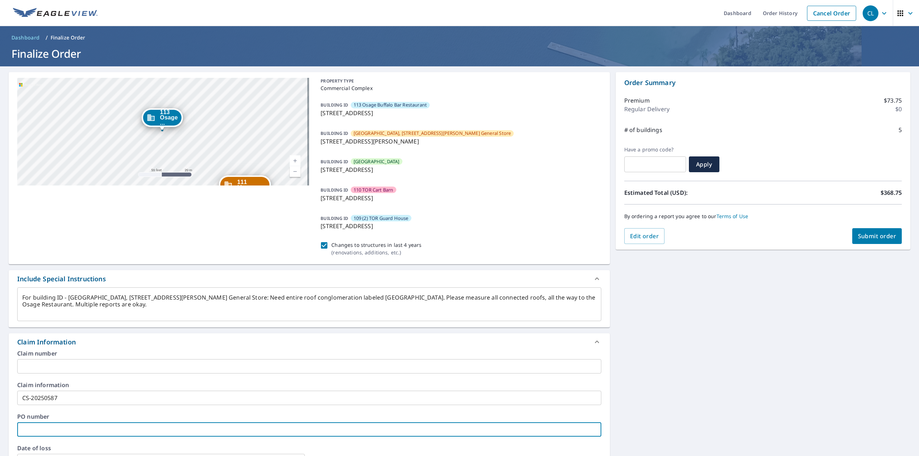
click at [51, 427] on input "text" at bounding box center [309, 429] width 584 height 14
paste input "CS-20250587"
click at [48, 395] on input "CS-20250587" at bounding box center [309, 398] width 584 height 14
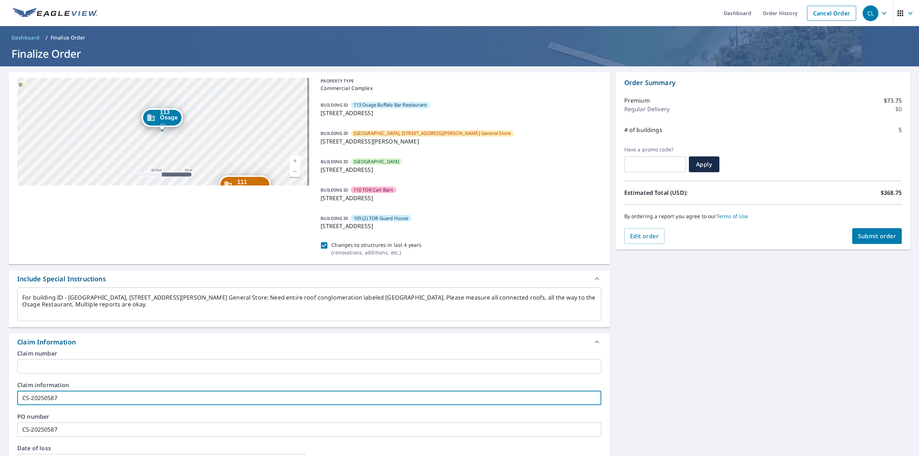
click at [47, 395] on input "CS-20250587" at bounding box center [309, 398] width 584 height 14
paste input "[PERSON_NAME] Outdoors, LLC"
click at [72, 369] on input "text" at bounding box center [309, 366] width 584 height 14
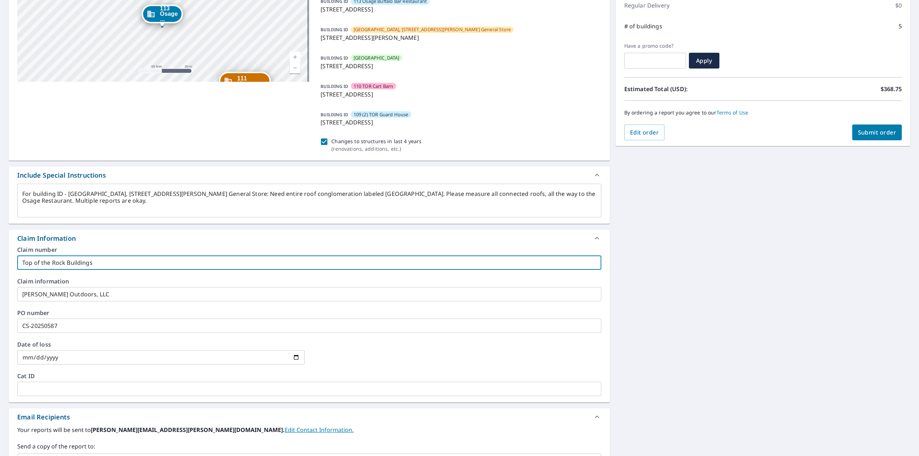
scroll to position [108, 0]
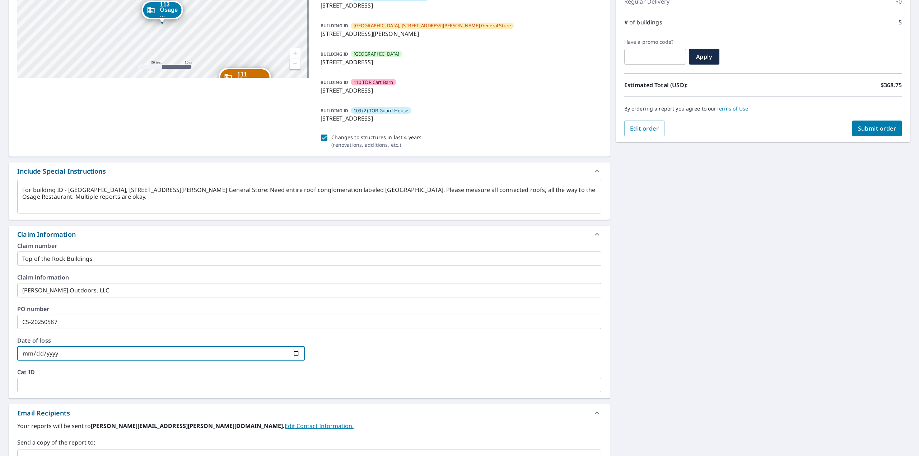
click at [26, 351] on input "date" at bounding box center [160, 353] width 287 height 14
click at [437, 348] on div at bounding box center [456, 354] width 287 height 32
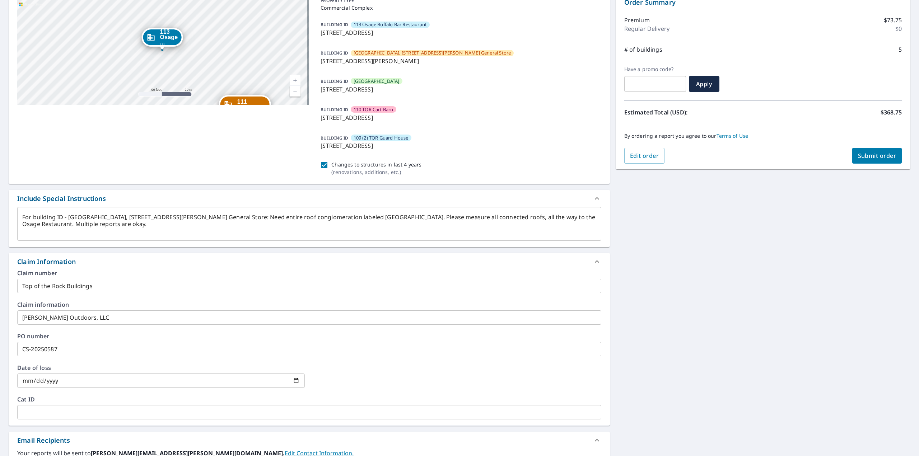
scroll to position [0, 0]
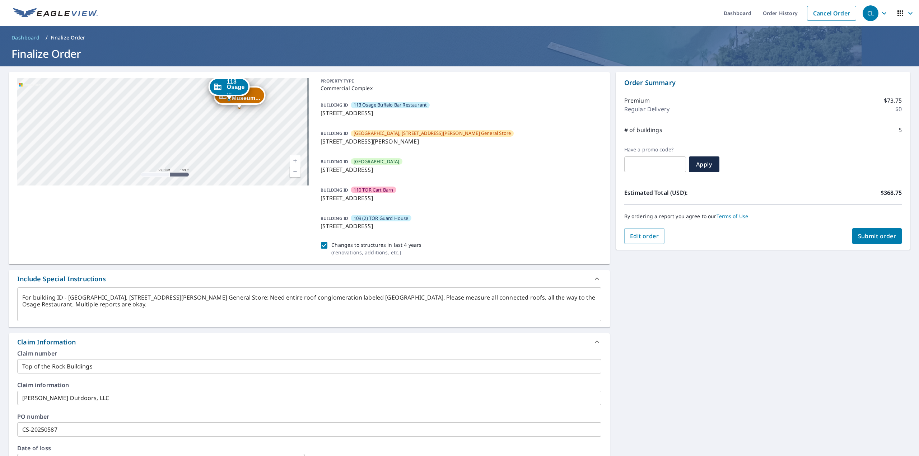
drag, startPoint x: 263, startPoint y: 161, endPoint x: 261, endPoint y: 119, distance: 42.4
click at [261, 119] on div "111 Museum... [STREET_ADDRESS][PERSON_NAME] TOR We... [STREET_ADDRESS] 110 TOR …" at bounding box center [163, 132] width 292 height 108
drag, startPoint x: 265, startPoint y: 141, endPoint x: 247, endPoint y: 132, distance: 20.2
click at [248, 128] on div "111 Museum... [STREET_ADDRESS][PERSON_NAME] TOR We... [STREET_ADDRESS] 110 TOR …" at bounding box center [163, 132] width 292 height 108
click at [870, 236] on span "Submit order" at bounding box center [877, 236] width 38 height 8
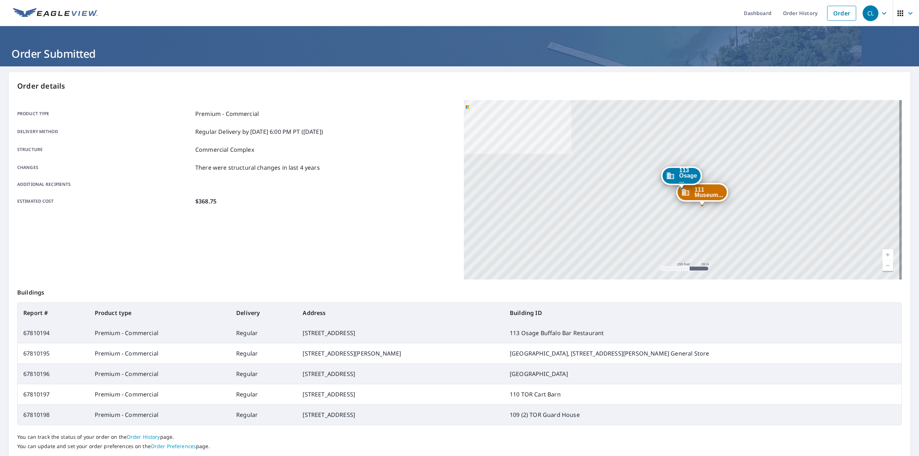
drag, startPoint x: 296, startPoint y: 94, endPoint x: 342, endPoint y: 81, distance: 48.2
click at [296, 94] on div "Order details Product type Premium - Commercial Delivery method Regular Deliver…" at bounding box center [459, 276] width 901 height 408
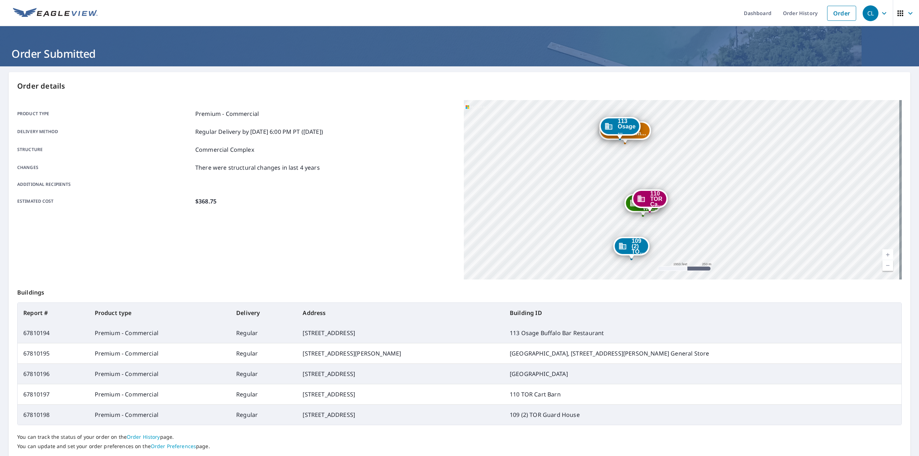
drag, startPoint x: 731, startPoint y: 228, endPoint x: 704, endPoint y: 162, distance: 71.3
click at [704, 162] on div "111 Museum... [STREET_ADDRESS][PERSON_NAME] TOR We... [STREET_ADDRESS] 110 TOR …" at bounding box center [683, 189] width 438 height 179
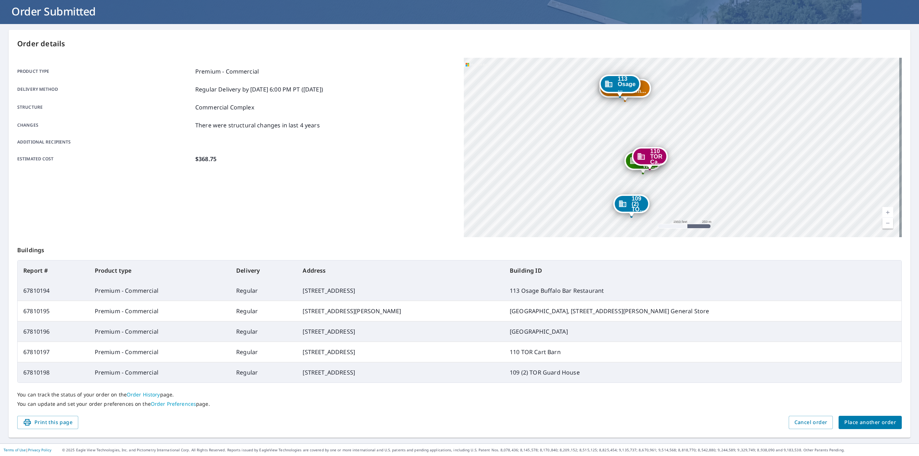
scroll to position [43, 0]
drag, startPoint x: 54, startPoint y: 425, endPoint x: 755, endPoint y: 382, distance: 702.5
click at [55, 425] on span "Print this page" at bounding box center [48, 422] width 50 height 9
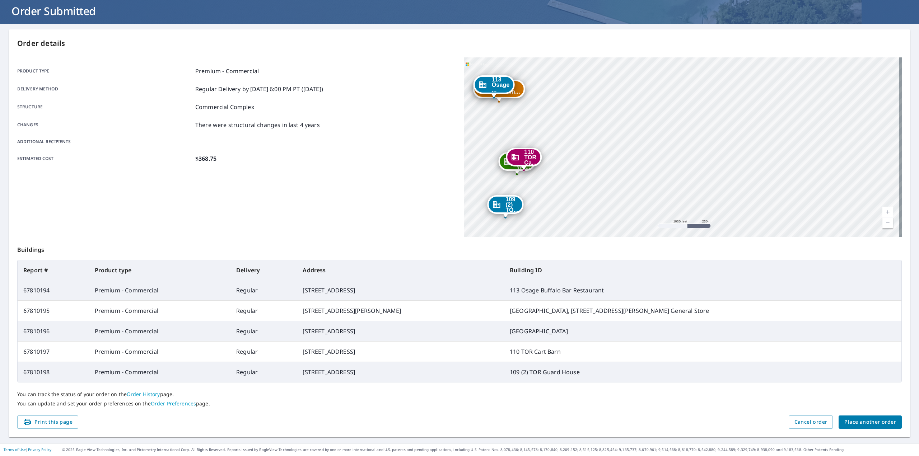
drag, startPoint x: 750, startPoint y: 154, endPoint x: 623, endPoint y: 155, distance: 127.0
click at [623, 155] on div "111 Museum... [STREET_ADDRESS][PERSON_NAME] TOR We... [STREET_ADDRESS] 110 TOR …" at bounding box center [683, 146] width 438 height 179
click at [60, 421] on span "Print this page" at bounding box center [48, 422] width 50 height 9
